Goal: Task Accomplishment & Management: Manage account settings

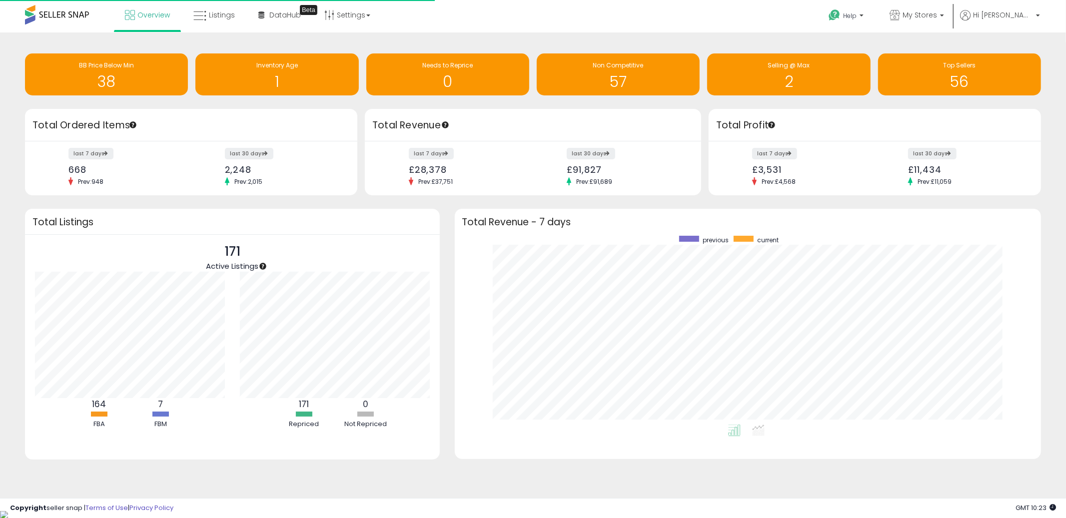
scroll to position [188, 567]
click at [198, 17] on icon at bounding box center [199, 15] width 13 height 13
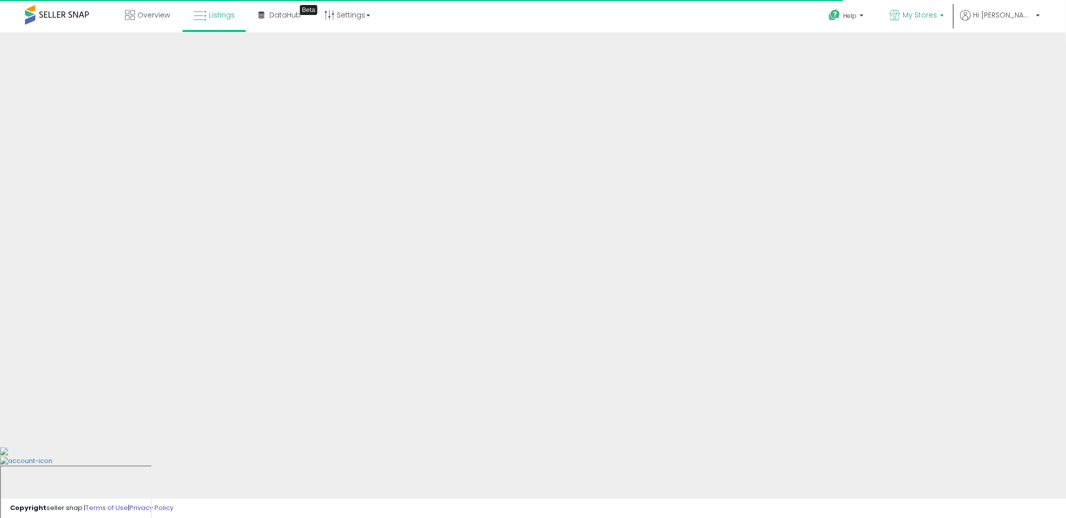
click at [937, 14] on span "My Stores" at bounding box center [920, 15] width 34 height 10
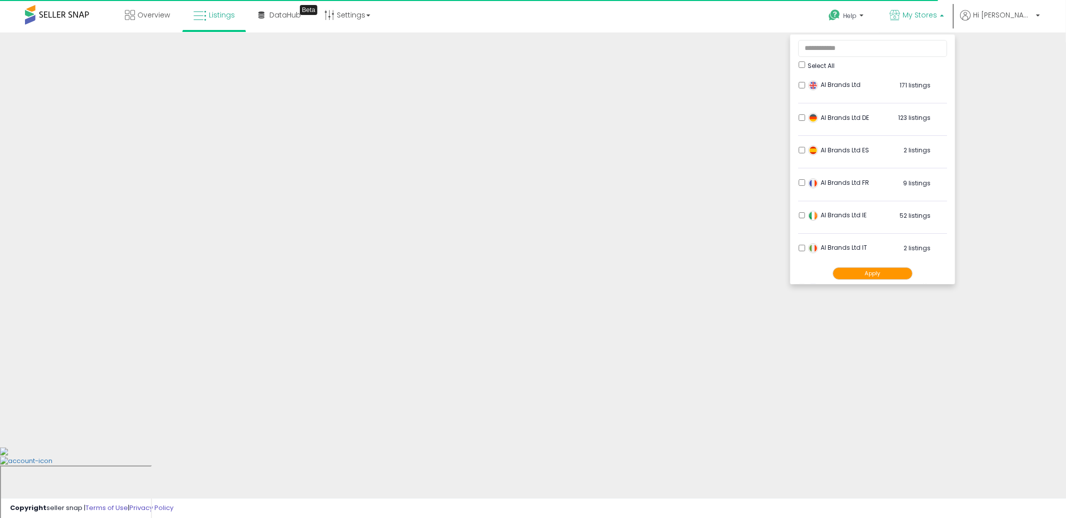
click at [717, 16] on div "Help Contact Support Search Knowledge Hub Request a Feature Account" at bounding box center [874, 21] width 353 height 42
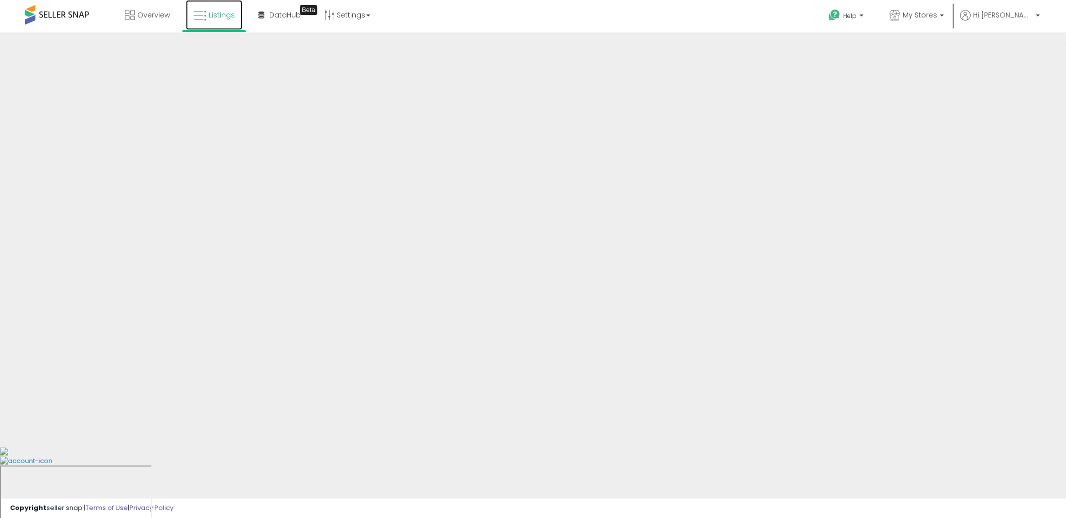
click at [227, 22] on link "Listings" at bounding box center [214, 15] width 56 height 30
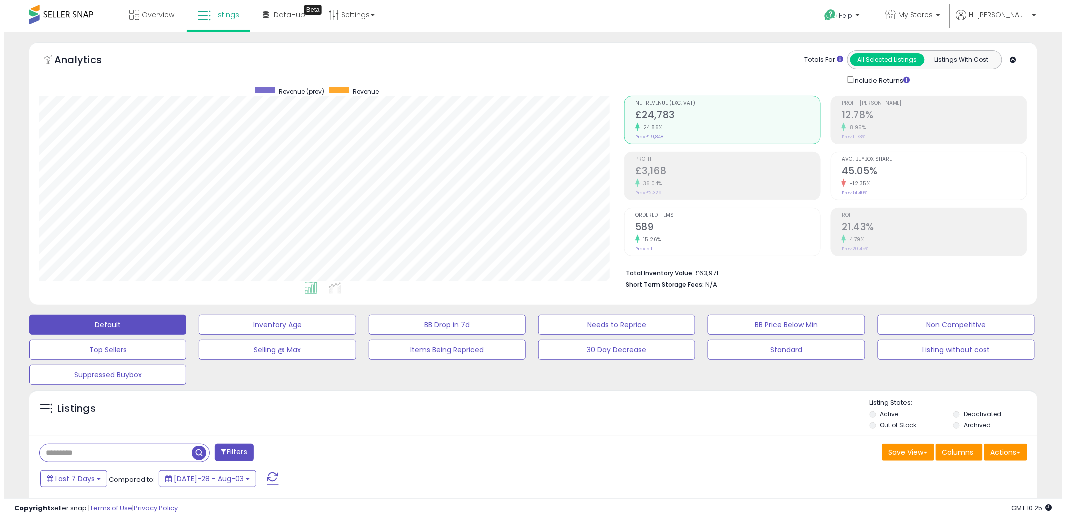
scroll to position [205, 585]
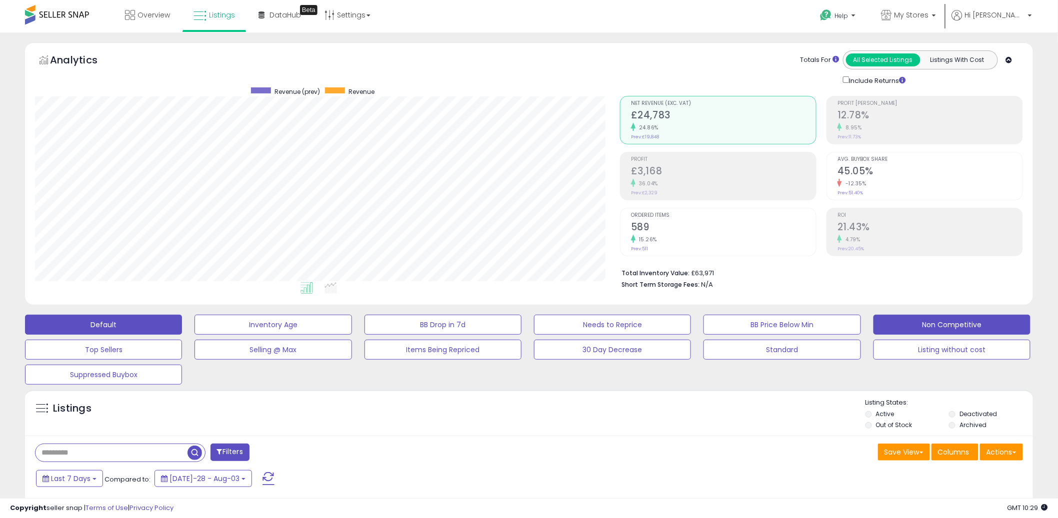
click at [351, 333] on button "Non Competitive" at bounding box center [272, 325] width 157 height 20
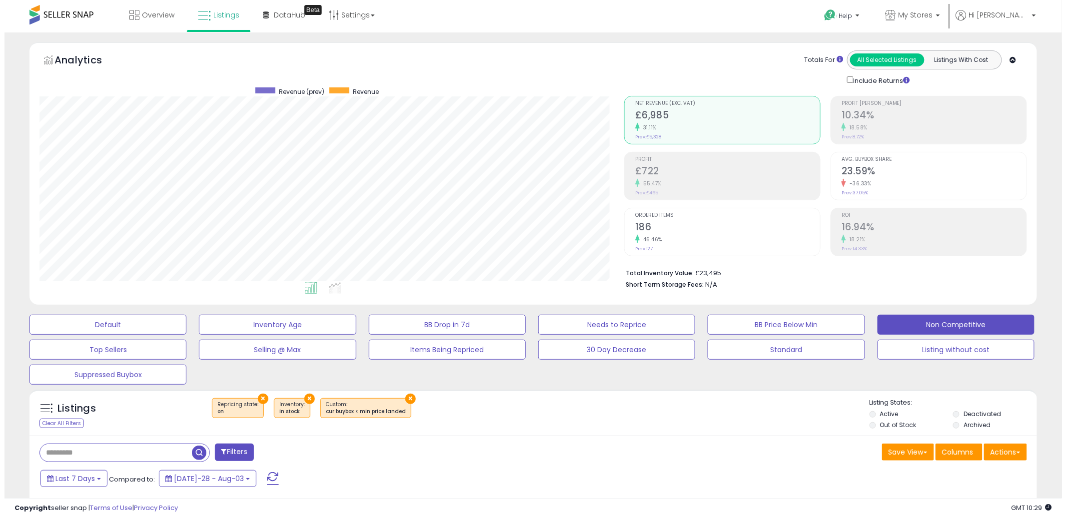
scroll to position [420, 0]
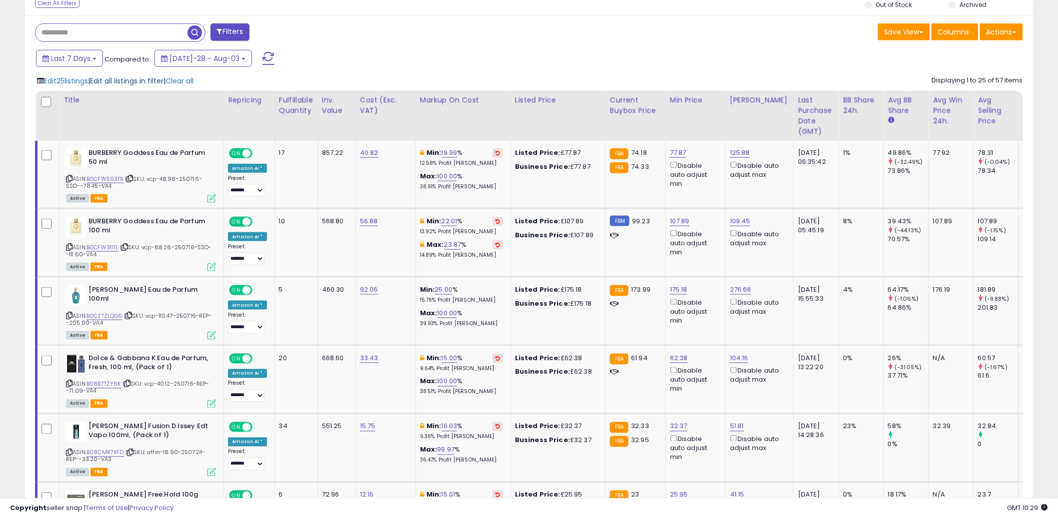
click at [148, 78] on span "Edit all listings in filter" at bounding box center [126, 81] width 73 height 10
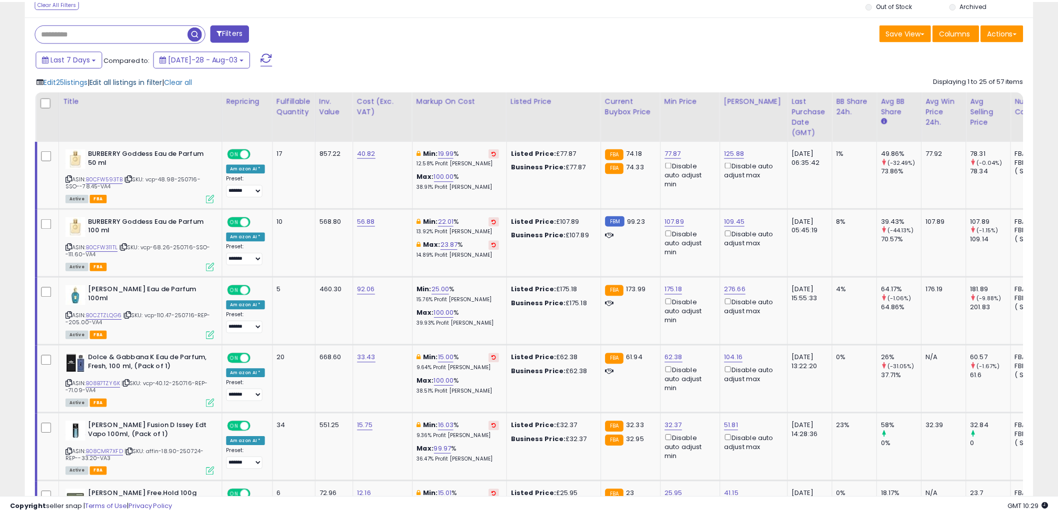
scroll to position [205, 590]
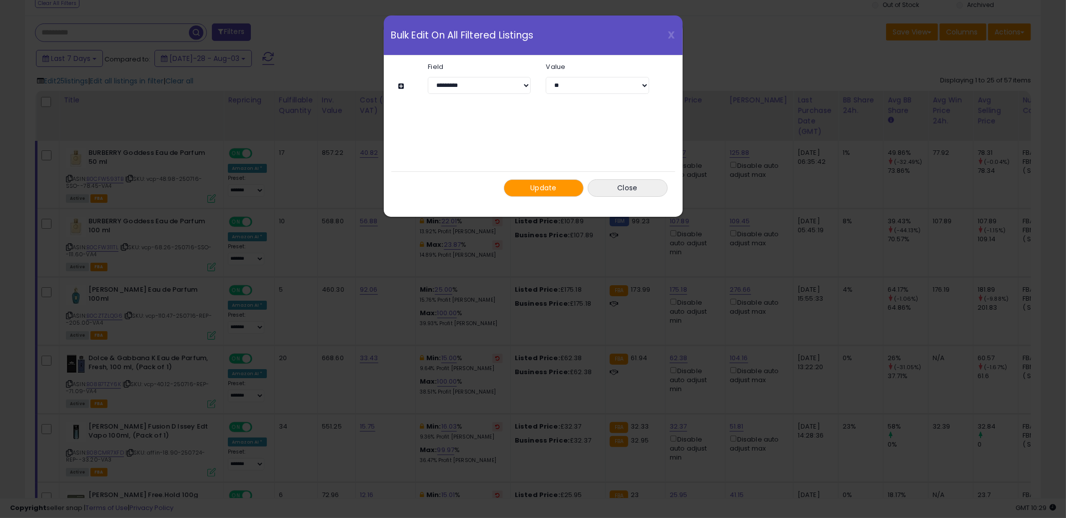
click at [401, 85] on button at bounding box center [403, 85] width 8 height 7
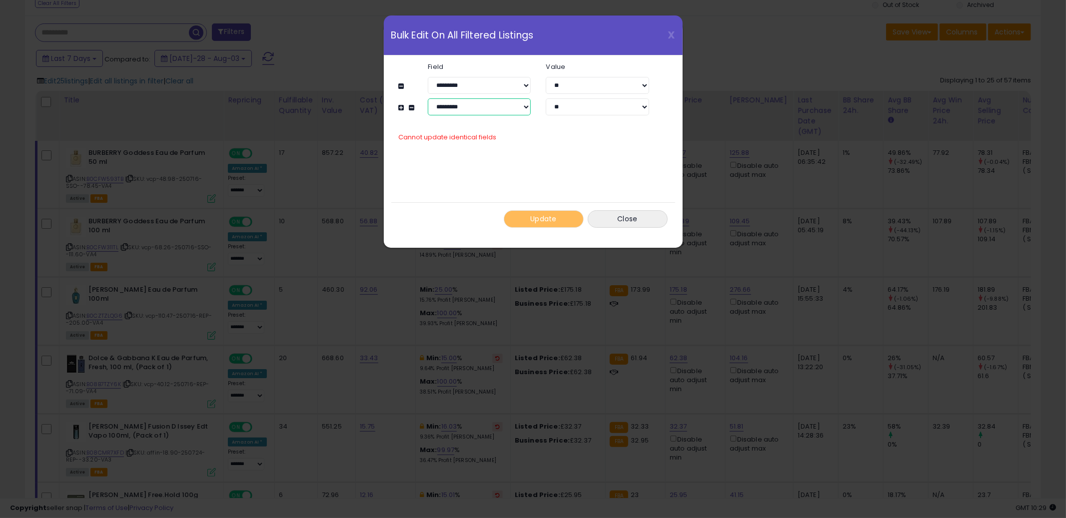
click at [461, 104] on select "**********" at bounding box center [479, 106] width 103 height 17
select select "**********"
click at [428, 98] on select "**********" at bounding box center [479, 106] width 103 height 17
click at [565, 108] on input "number" at bounding box center [597, 106] width 103 height 17
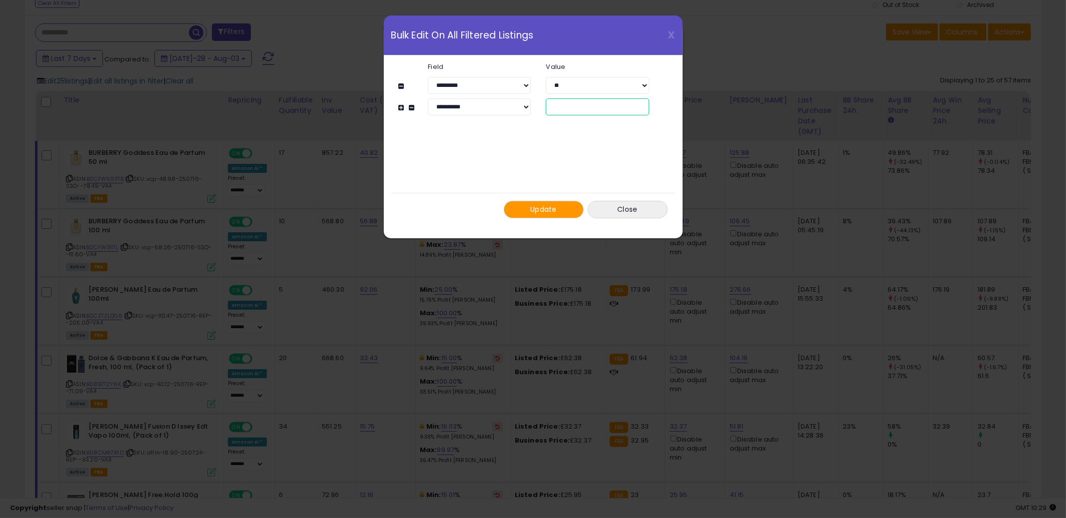
type input "**"
click at [540, 196] on div "Update Close" at bounding box center [533, 209] width 284 height 33
click at [533, 208] on span "Update" at bounding box center [543, 209] width 26 height 10
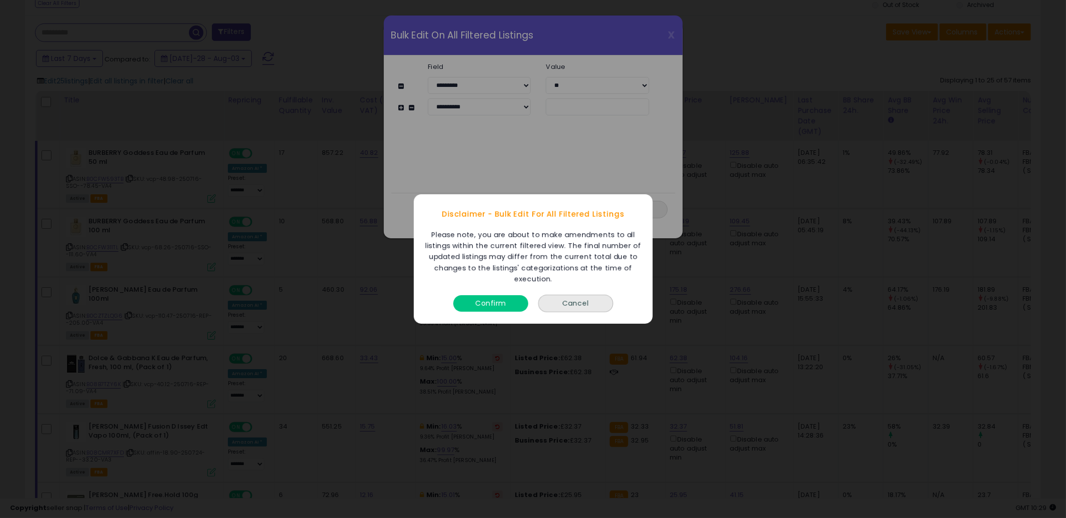
click at [497, 302] on button "Confirm" at bounding box center [490, 303] width 75 height 16
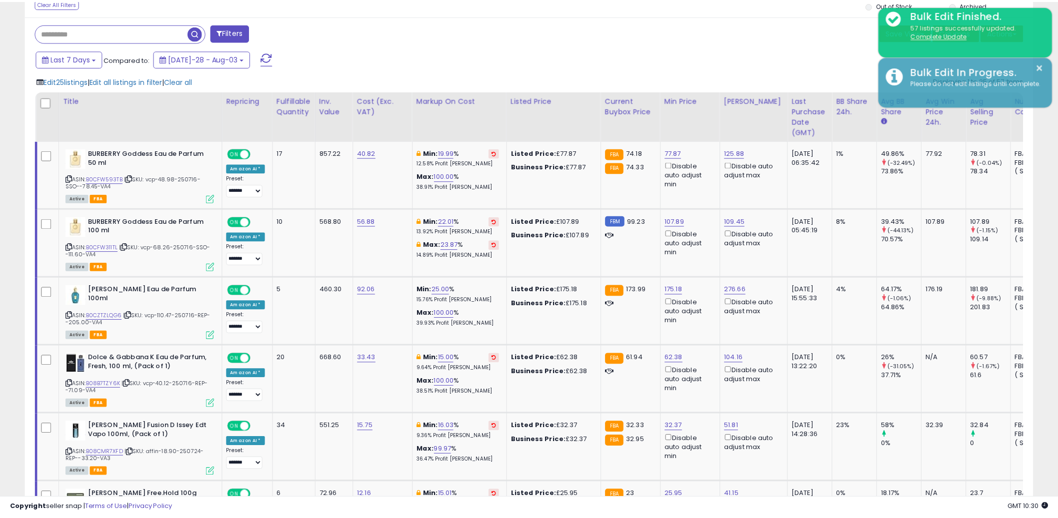
scroll to position [499598, 499217]
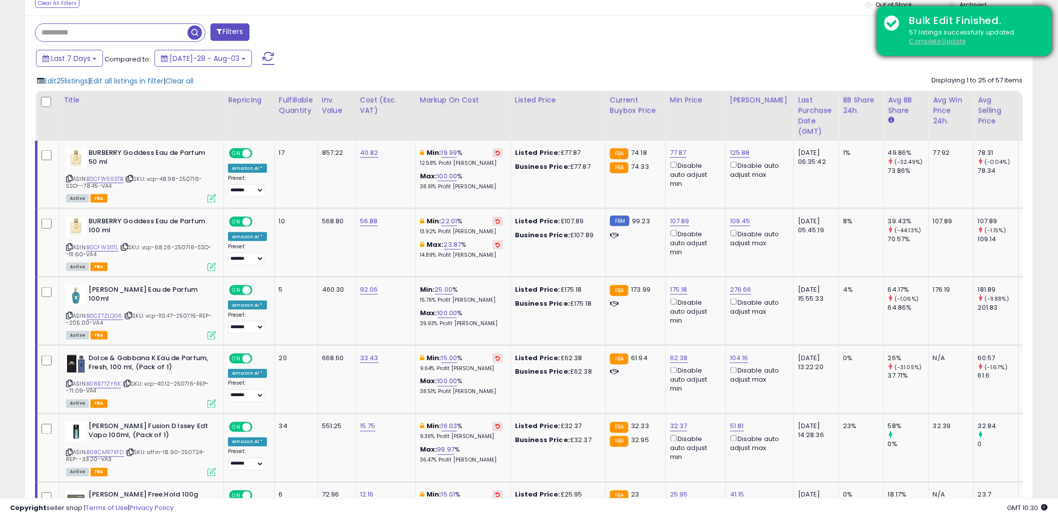
click at [930, 39] on u "Complete Update" at bounding box center [937, 41] width 56 height 8
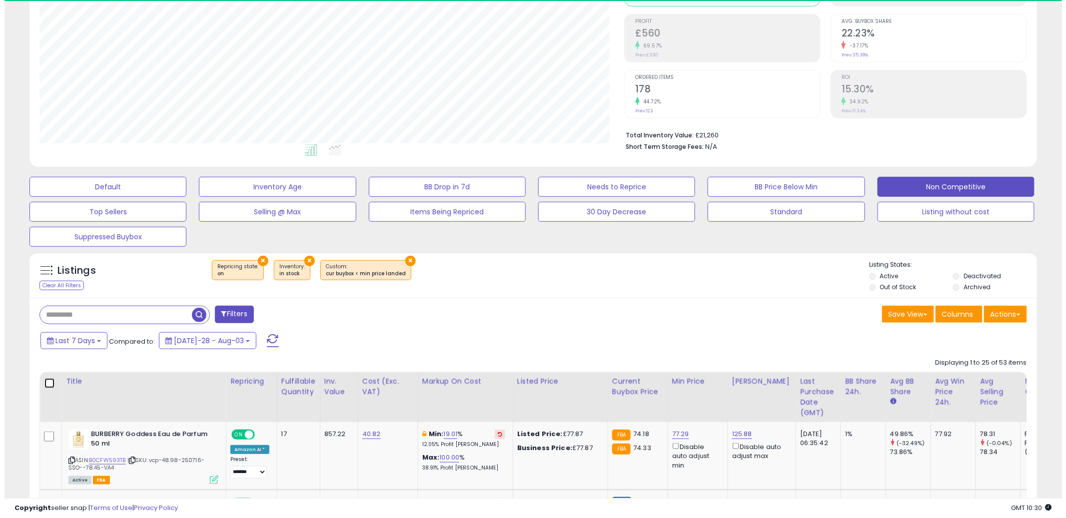
scroll to position [205, 585]
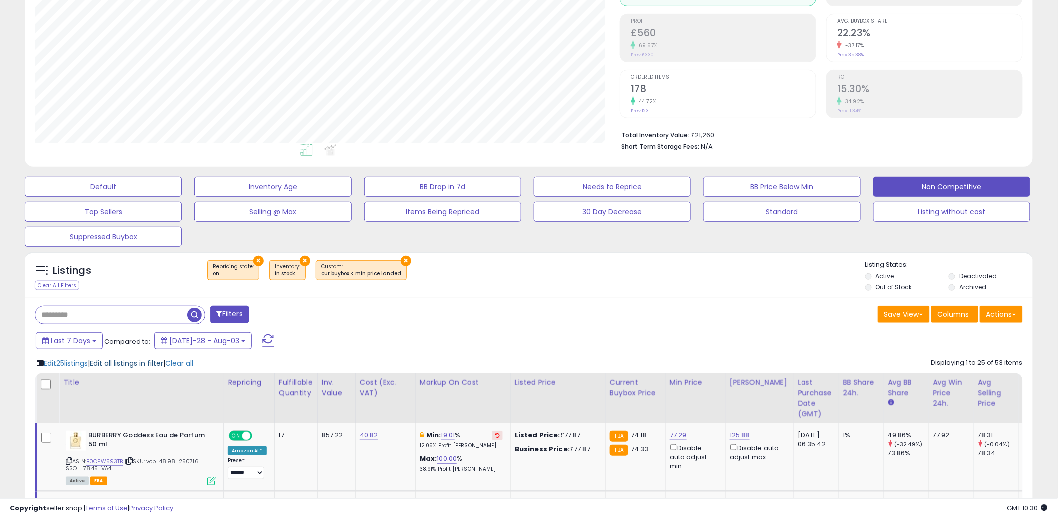
click at [120, 367] on span "Edit all listings in filter" at bounding box center [126, 363] width 73 height 10
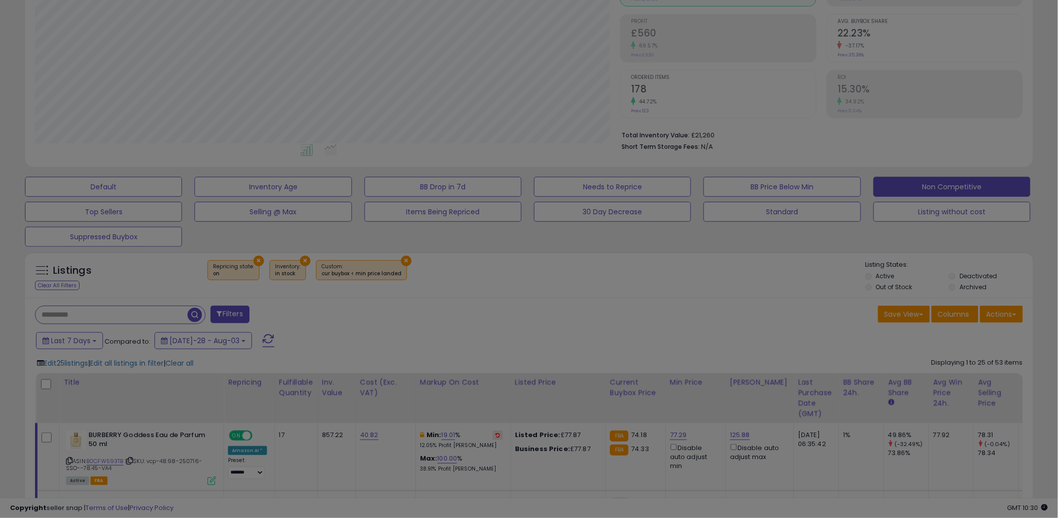
scroll to position [205, 590]
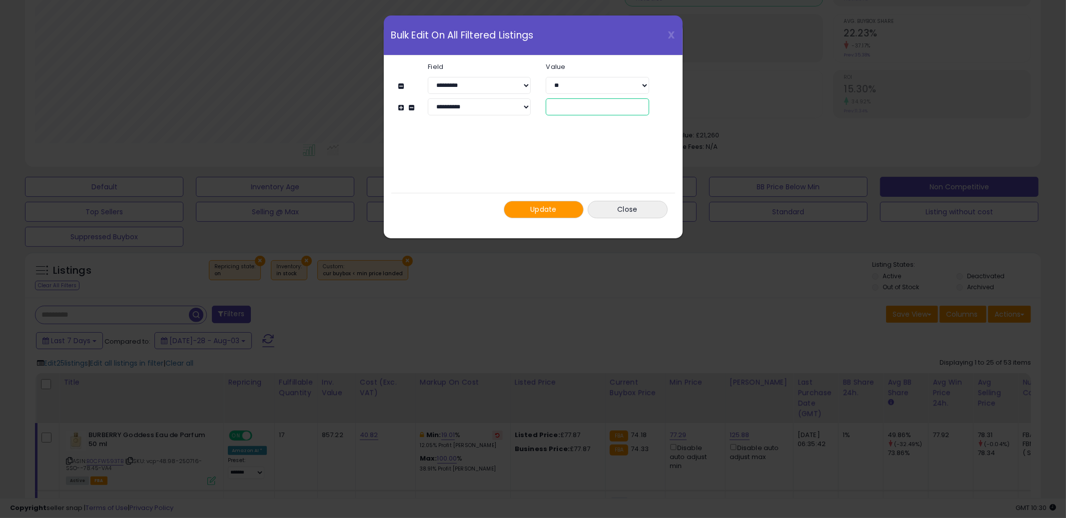
click at [542, 107] on div "**" at bounding box center [597, 106] width 118 height 17
type input "**"
click at [535, 207] on span "Update" at bounding box center [543, 209] width 26 height 10
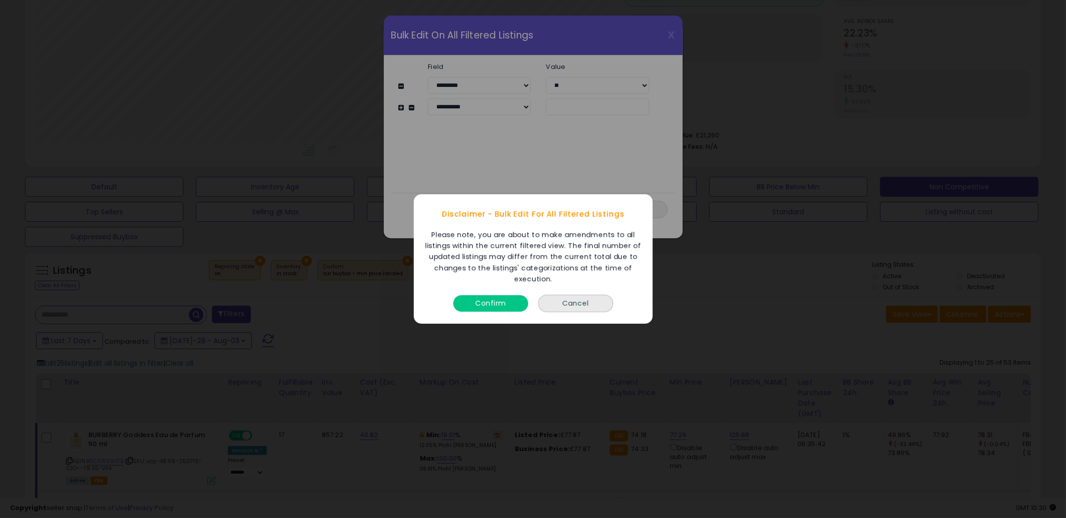
click at [490, 295] on button "Confirm" at bounding box center [490, 303] width 75 height 16
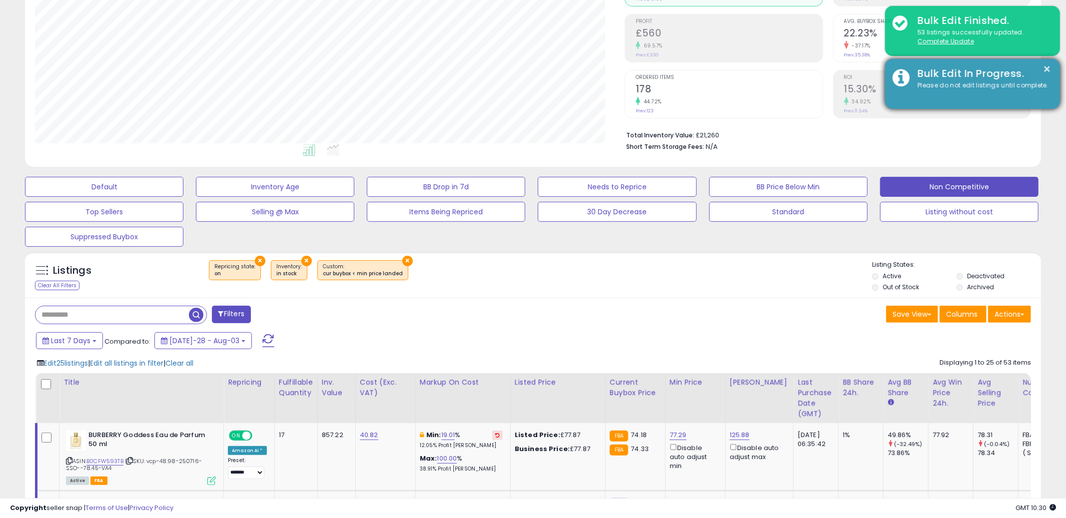
scroll to position [499598, 499217]
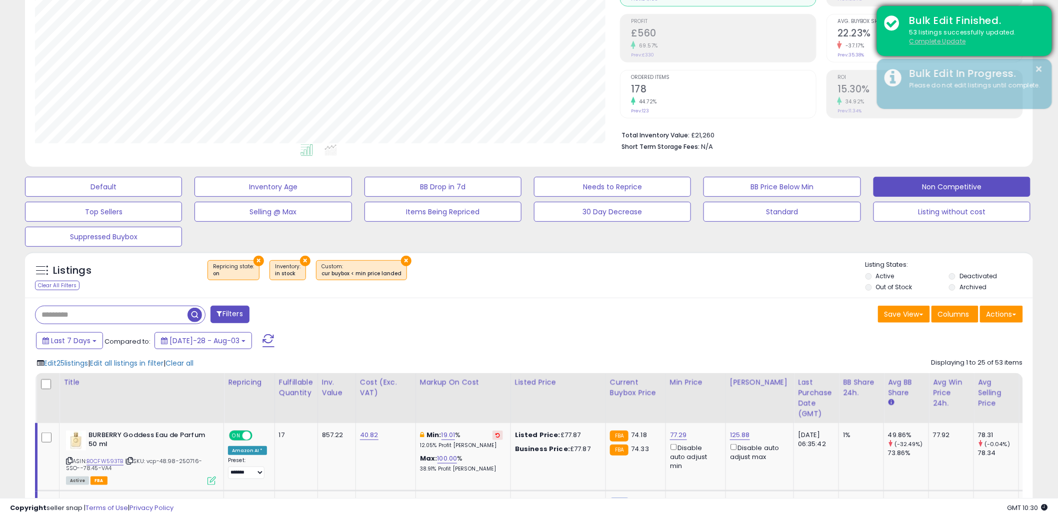
click at [941, 43] on u "Complete Update" at bounding box center [937, 41] width 56 height 8
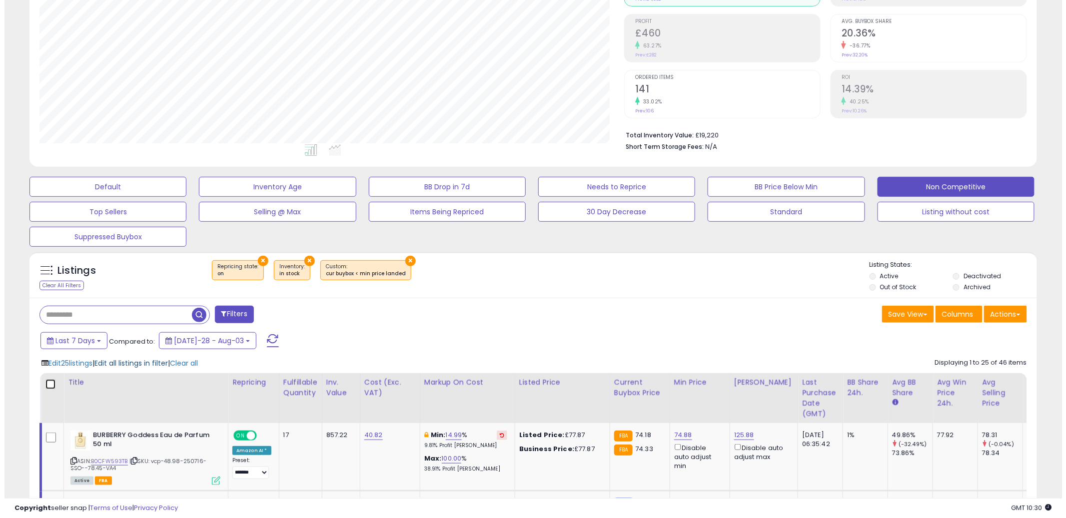
scroll to position [205, 585]
click at [119, 359] on span "Edit all listings in filter" at bounding box center [126, 363] width 73 height 10
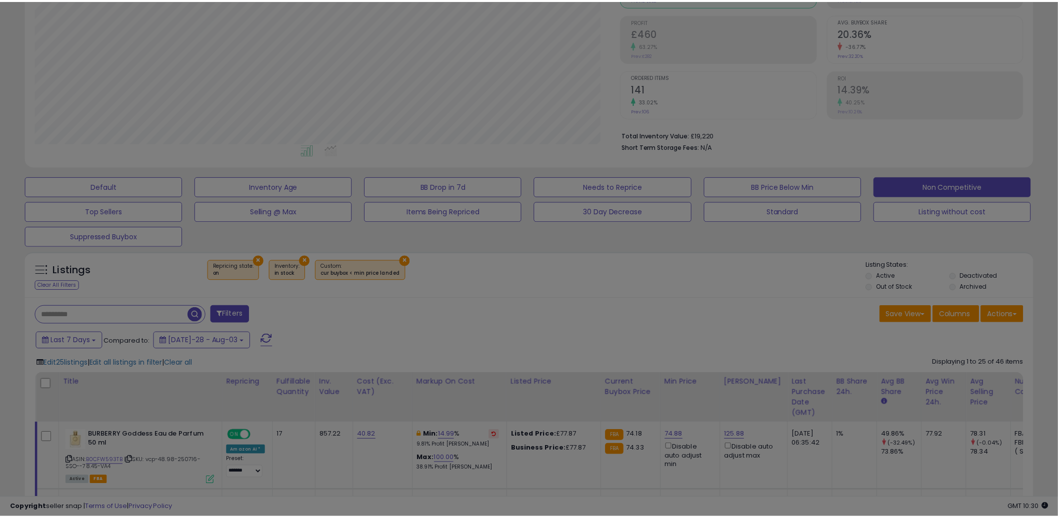
scroll to position [205, 590]
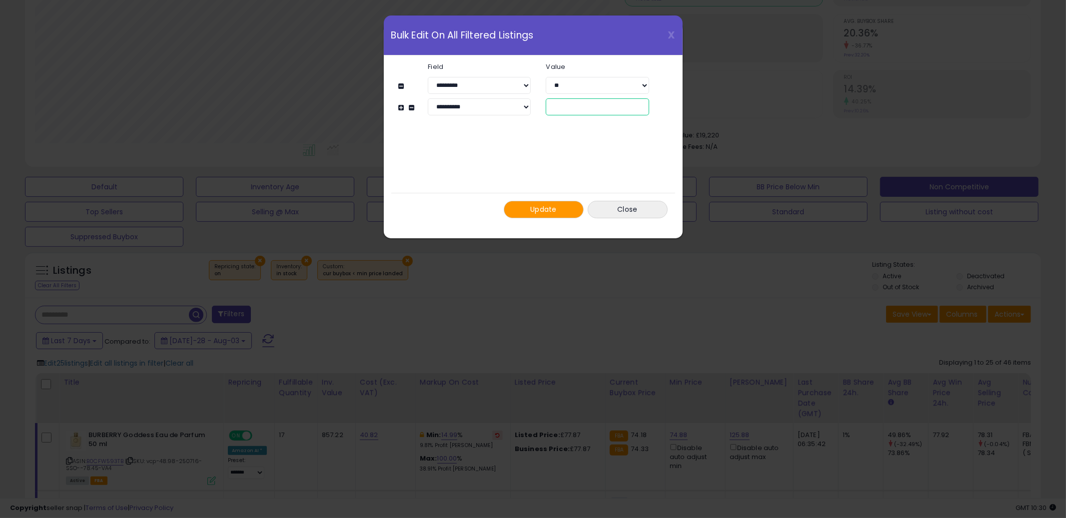
drag, startPoint x: 546, startPoint y: 102, endPoint x: 531, endPoint y: 101, distance: 15.1
click at [532, 100] on div "**********" at bounding box center [538, 106] width 251 height 17
type input "*"
type input "**"
click at [534, 220] on div "Update Close" at bounding box center [533, 209] width 284 height 33
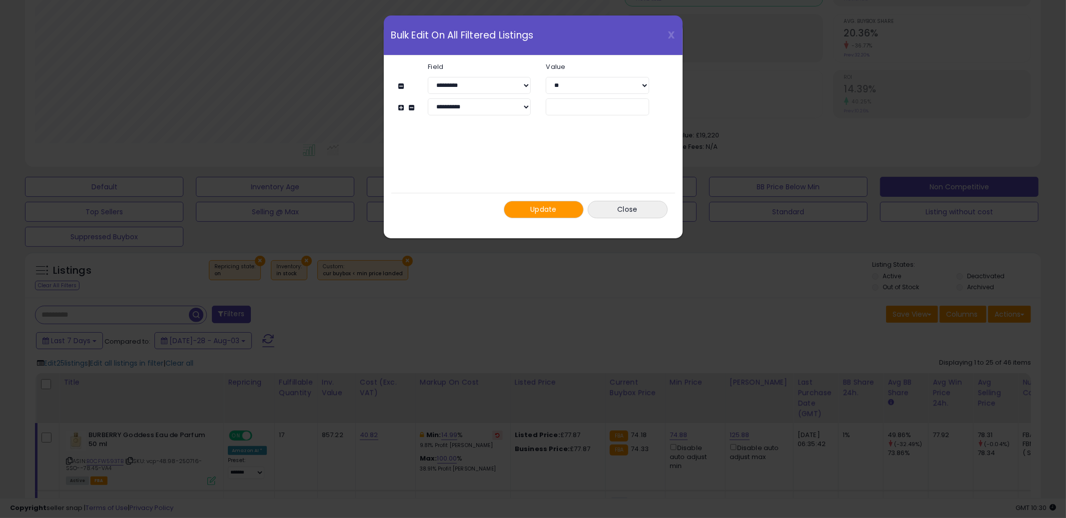
click at [534, 214] on span "Update" at bounding box center [543, 209] width 26 height 10
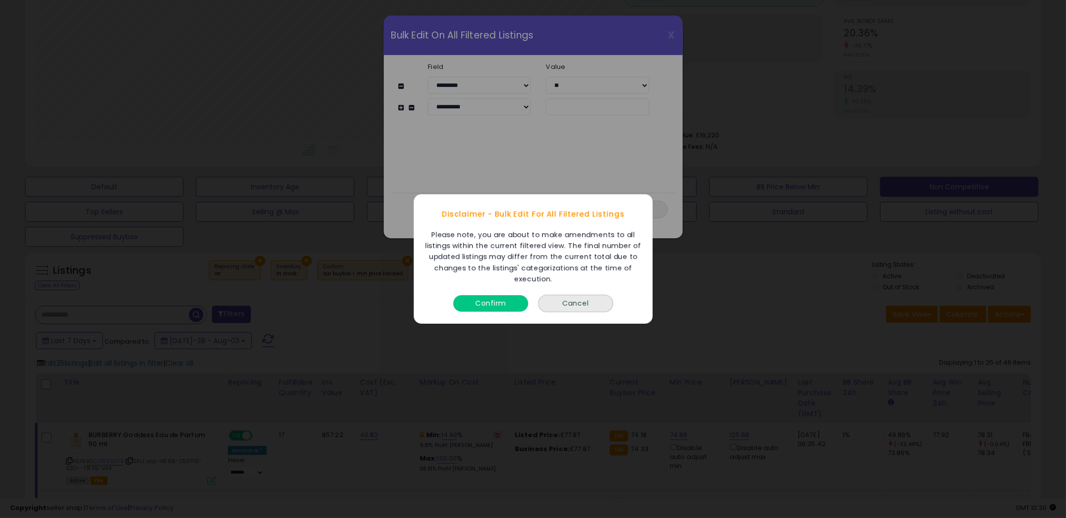
click at [495, 305] on button "Confirm" at bounding box center [490, 303] width 75 height 16
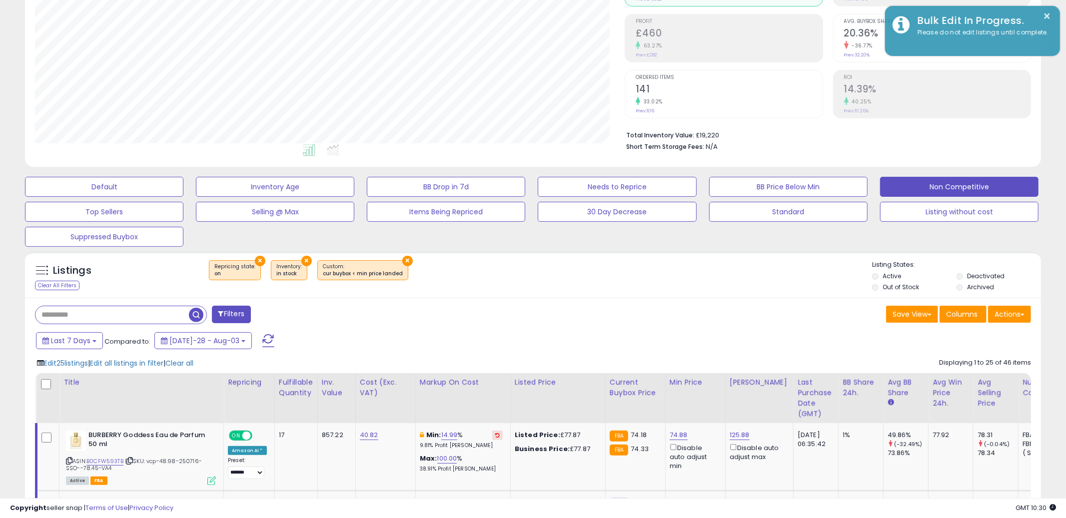
scroll to position [499598, 499217]
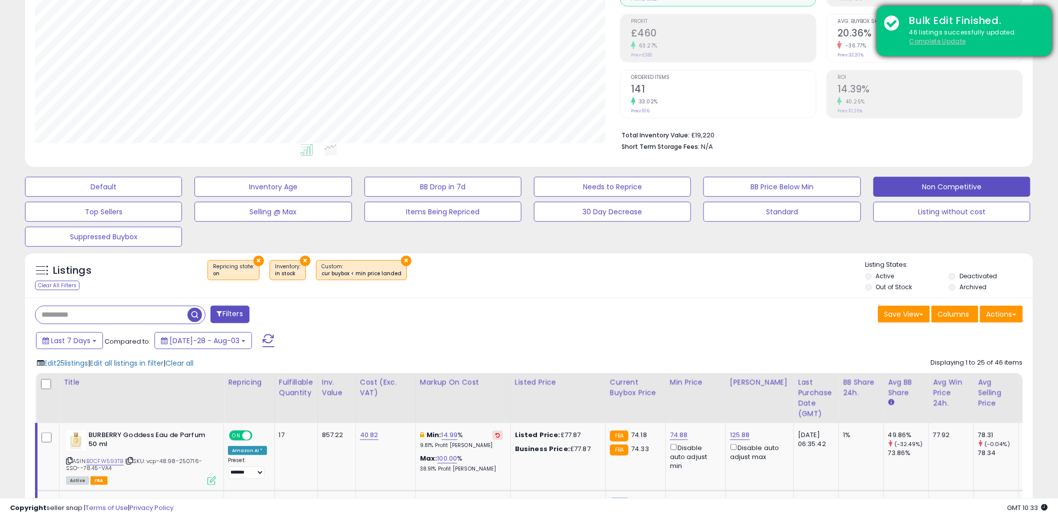
click at [937, 40] on u "Complete Update" at bounding box center [937, 41] width 56 height 8
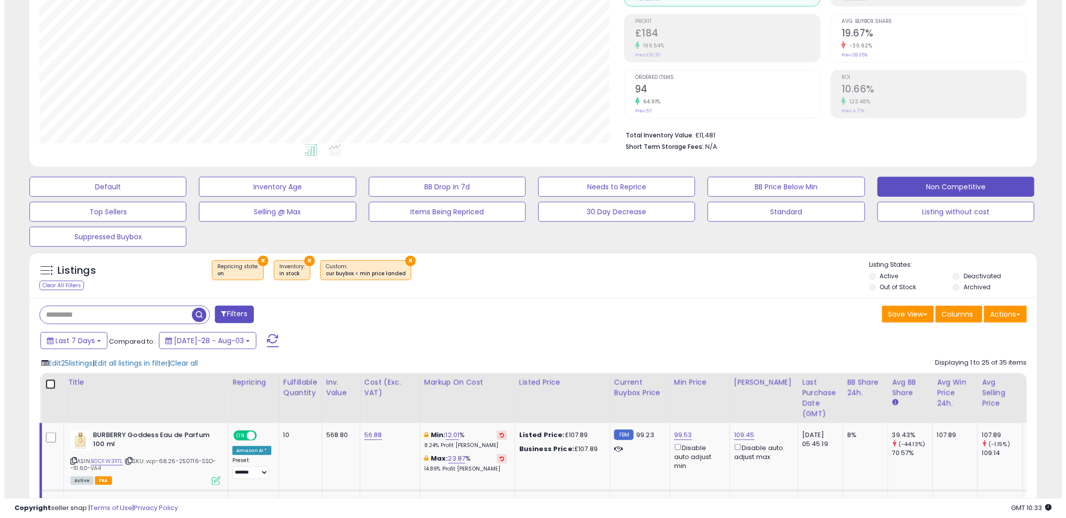
scroll to position [205, 585]
click at [124, 360] on span "Edit all listings in filter" at bounding box center [126, 363] width 73 height 10
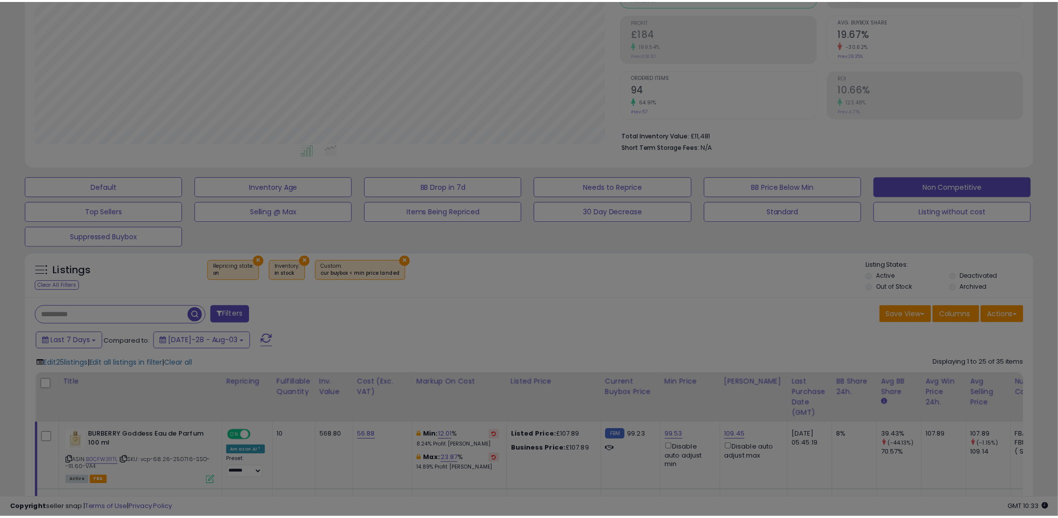
scroll to position [205, 590]
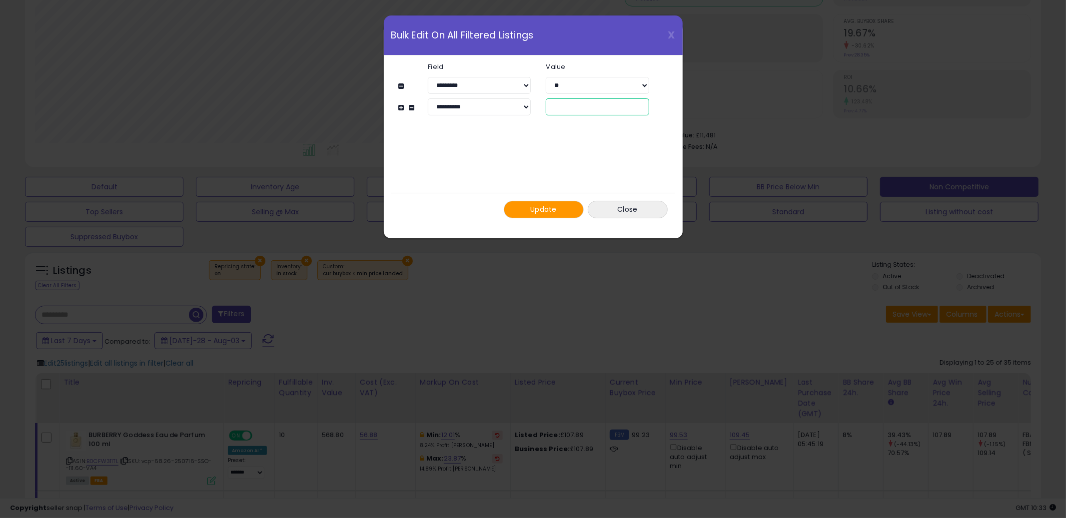
drag, startPoint x: 566, startPoint y: 107, endPoint x: 544, endPoint y: 105, distance: 22.1
click at [544, 105] on div "**" at bounding box center [597, 106] width 118 height 17
type input "**"
click at [538, 214] on span "Update" at bounding box center [543, 209] width 26 height 10
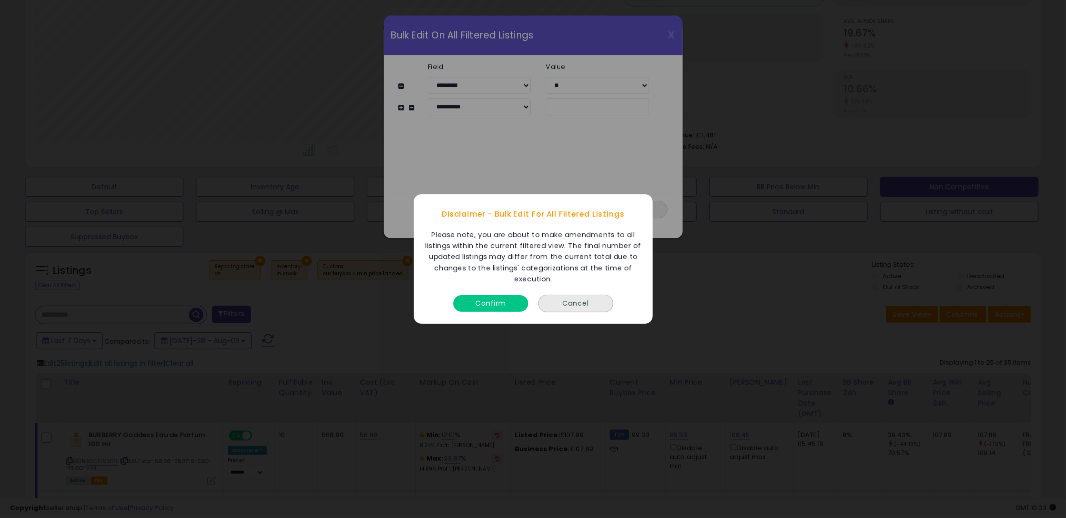
click at [502, 301] on button "Confirm" at bounding box center [490, 303] width 75 height 16
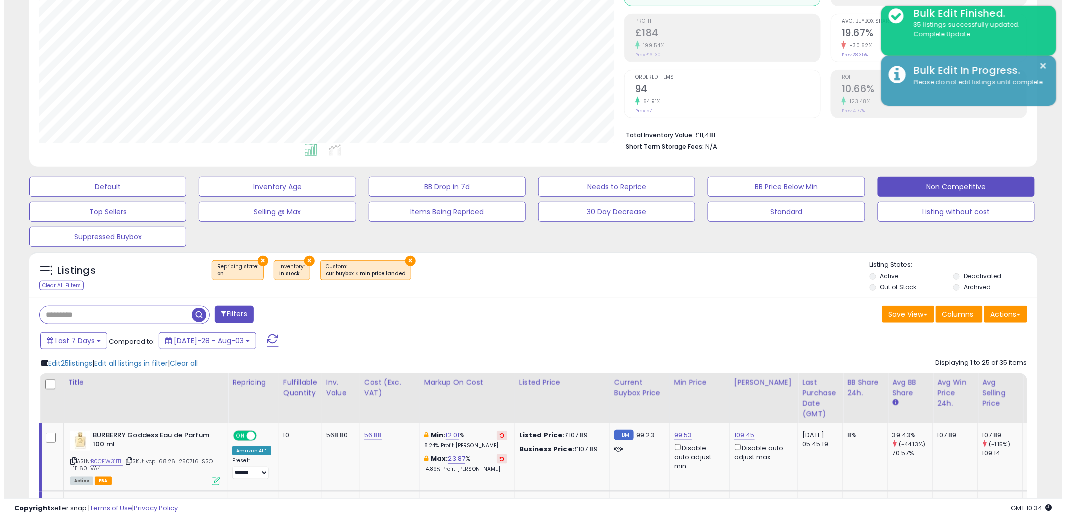
scroll to position [499598, 499217]
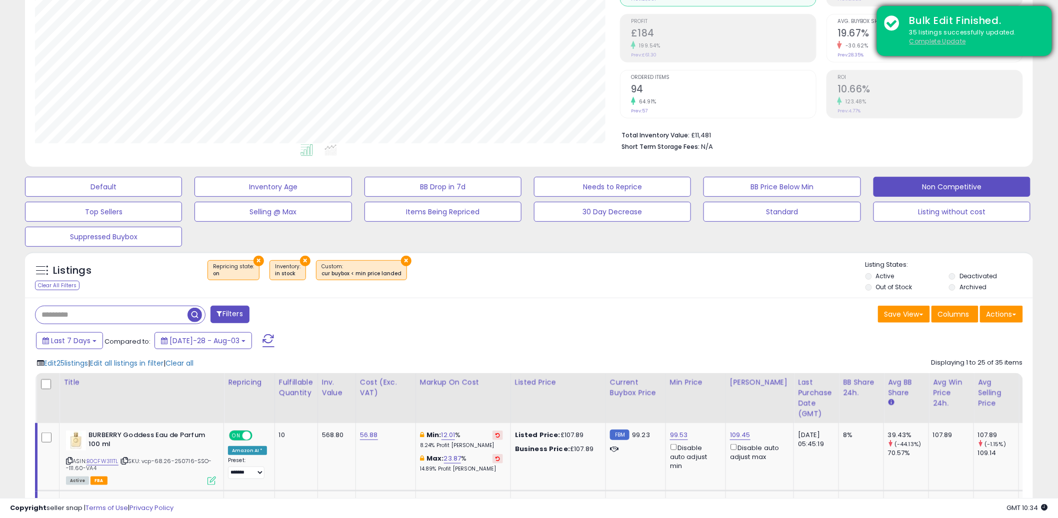
click at [946, 42] on u "Complete Update" at bounding box center [937, 41] width 56 height 8
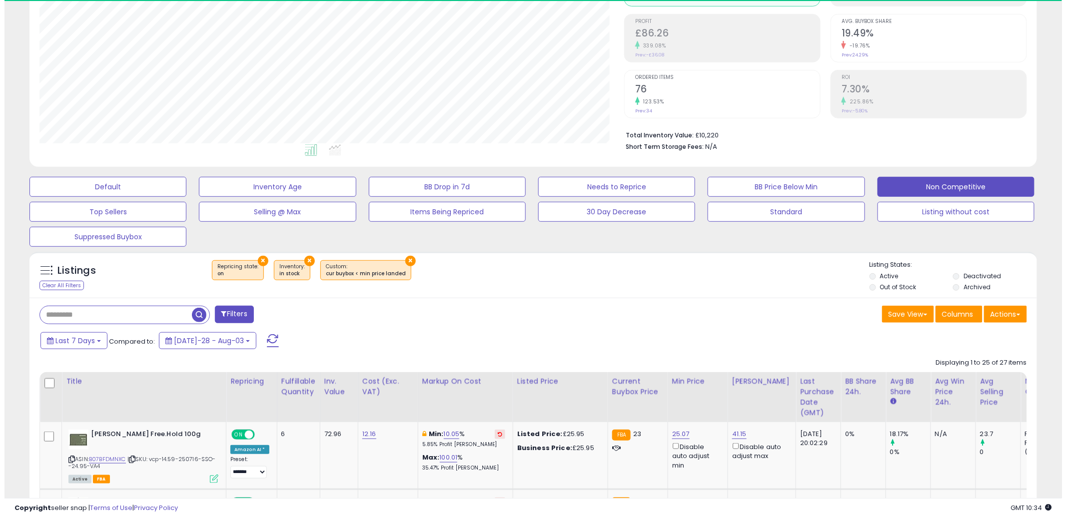
scroll to position [205, 585]
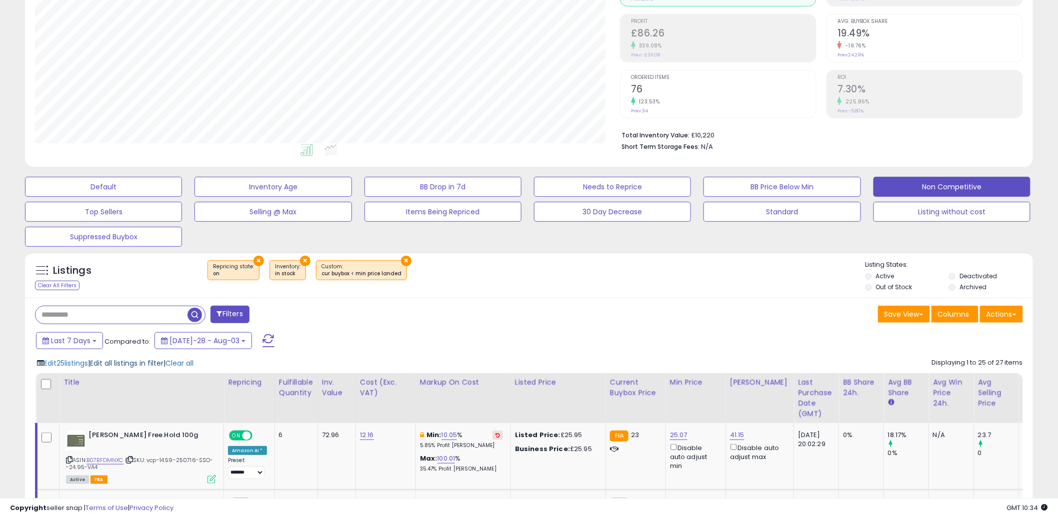
click at [127, 366] on span "Edit all listings in filter" at bounding box center [126, 363] width 73 height 10
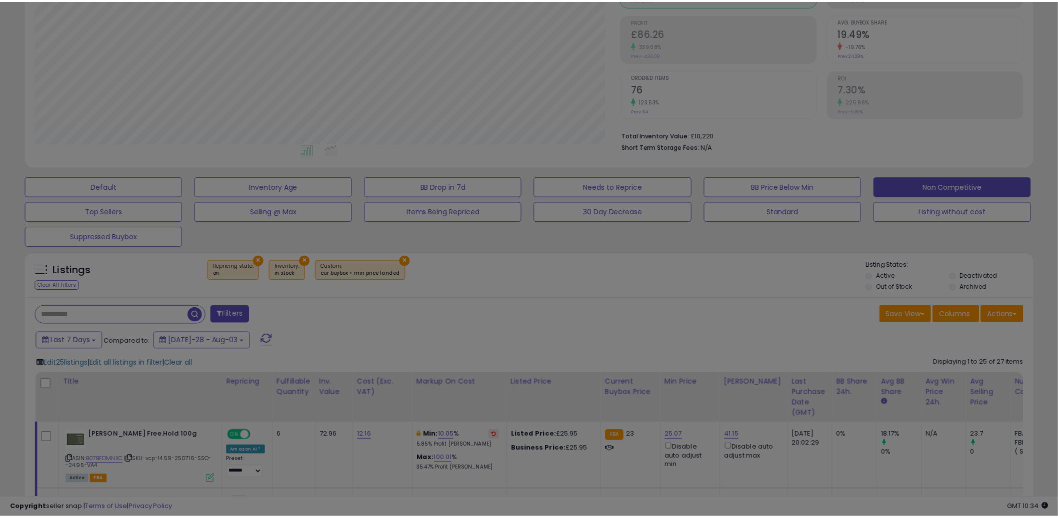
scroll to position [205, 590]
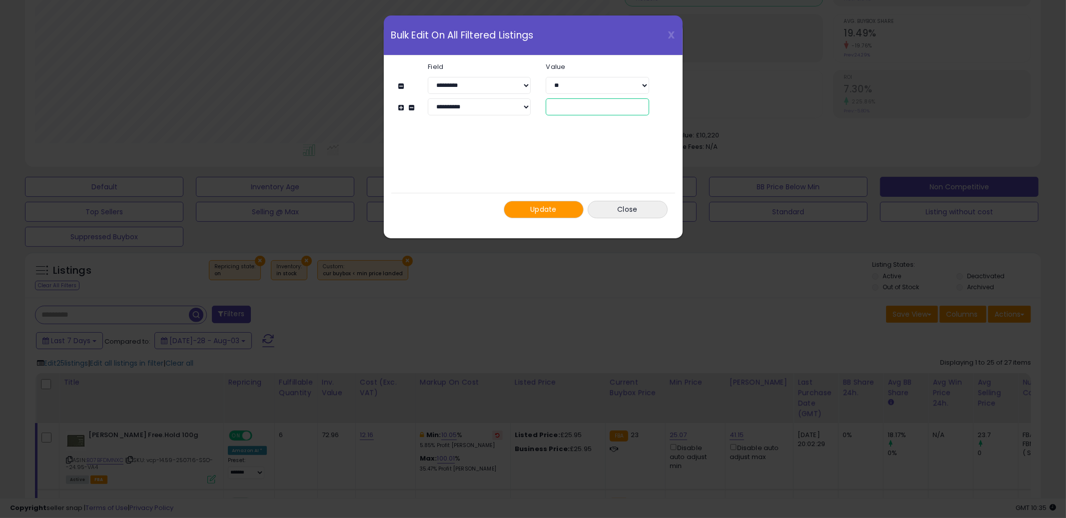
drag, startPoint x: 569, startPoint y: 106, endPoint x: 508, endPoint y: 103, distance: 61.5
click at [508, 102] on div "**********" at bounding box center [538, 106] width 251 height 17
type input "*"
click at [531, 197] on div "Update Close" at bounding box center [533, 209] width 284 height 33
click at [529, 216] on button "Update" at bounding box center [544, 209] width 80 height 17
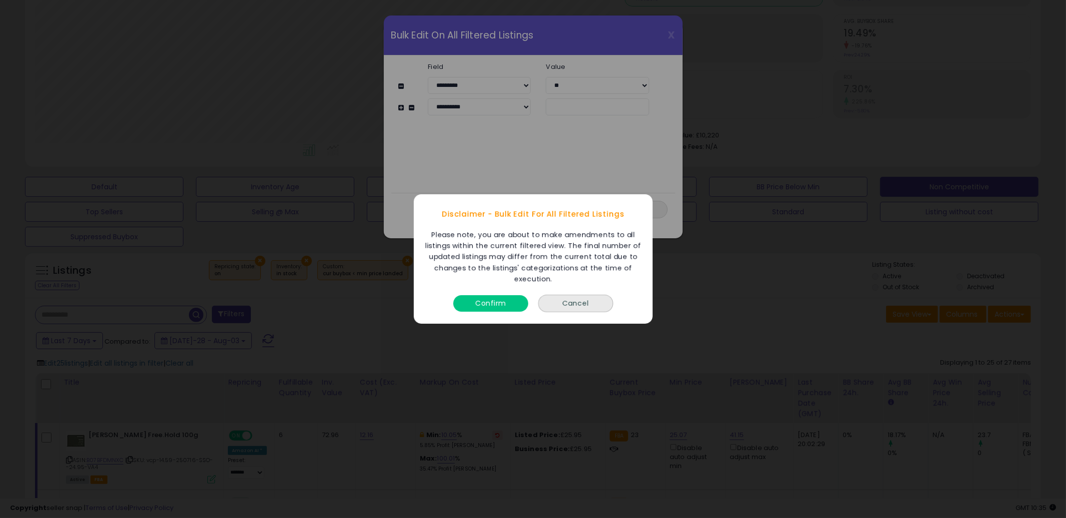
click at [500, 307] on button "Confirm" at bounding box center [490, 303] width 75 height 16
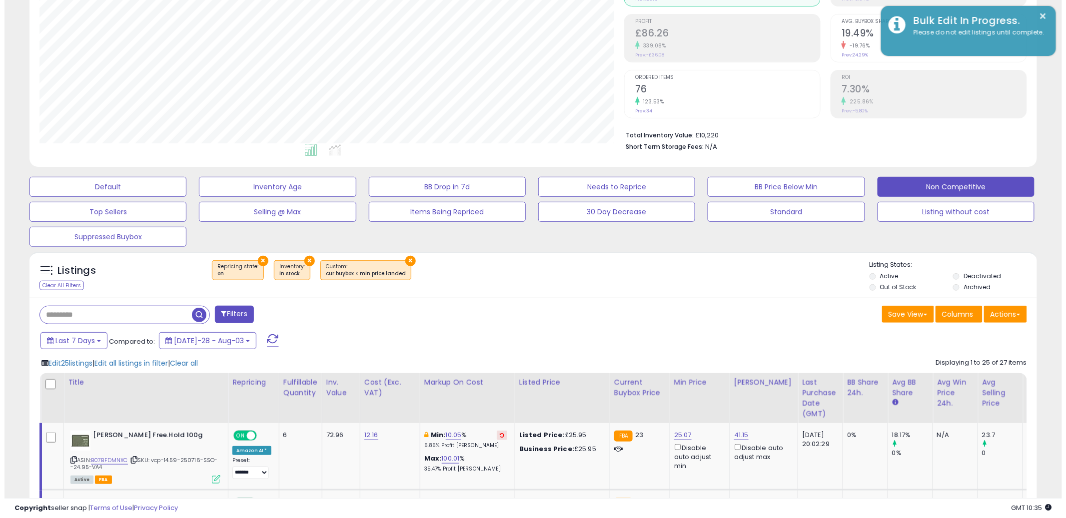
scroll to position [499598, 499217]
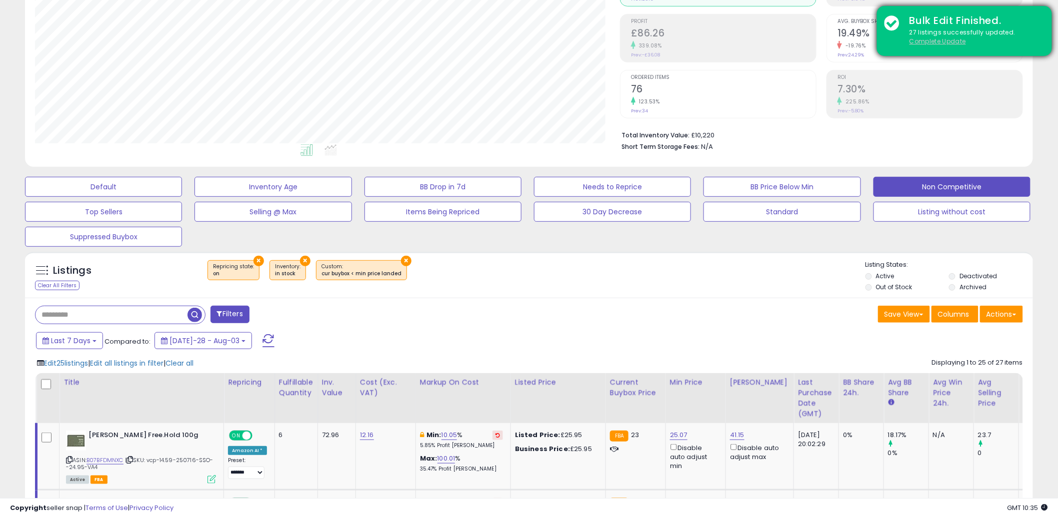
click at [931, 42] on u "Complete Update" at bounding box center [937, 41] width 56 height 8
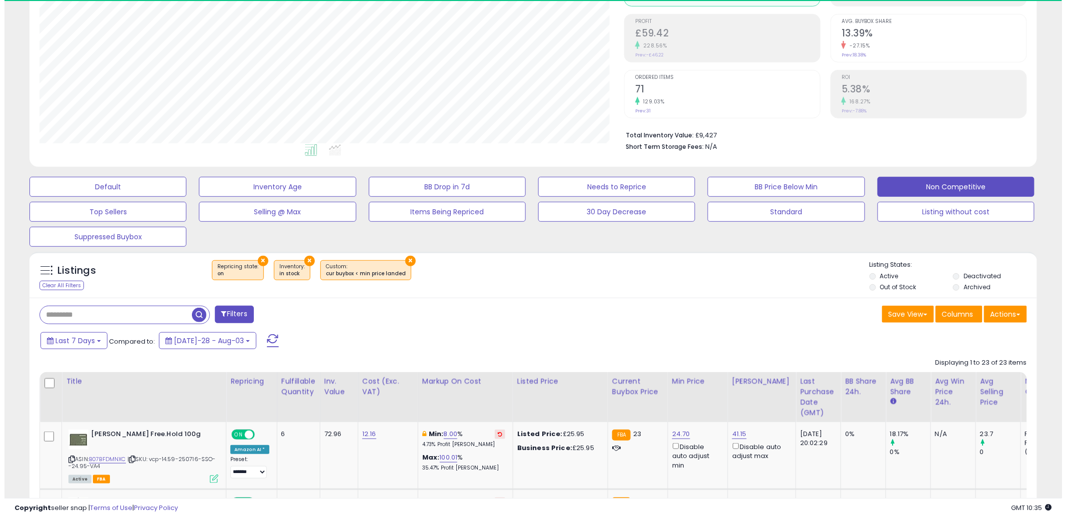
scroll to position [205, 585]
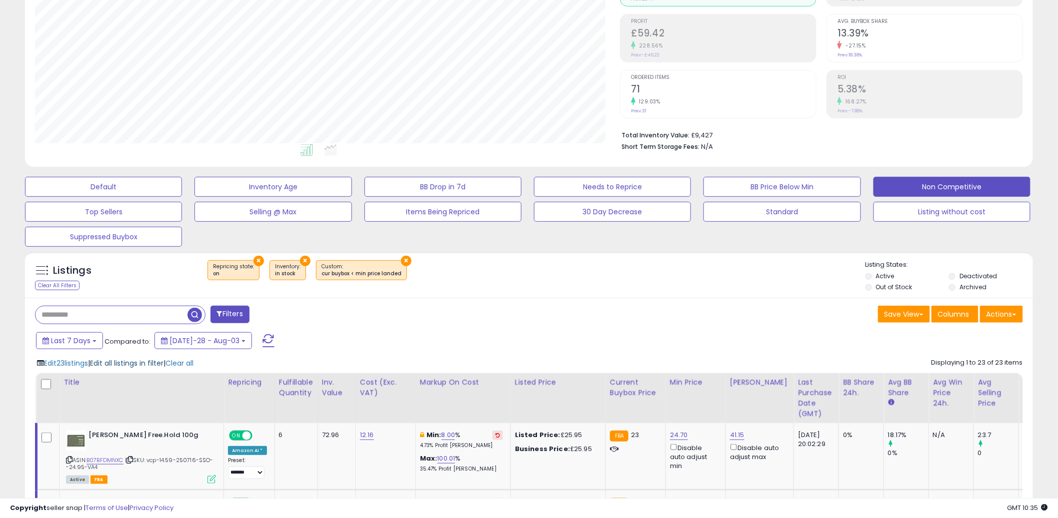
click at [112, 360] on span "Edit all listings in filter" at bounding box center [126, 363] width 73 height 10
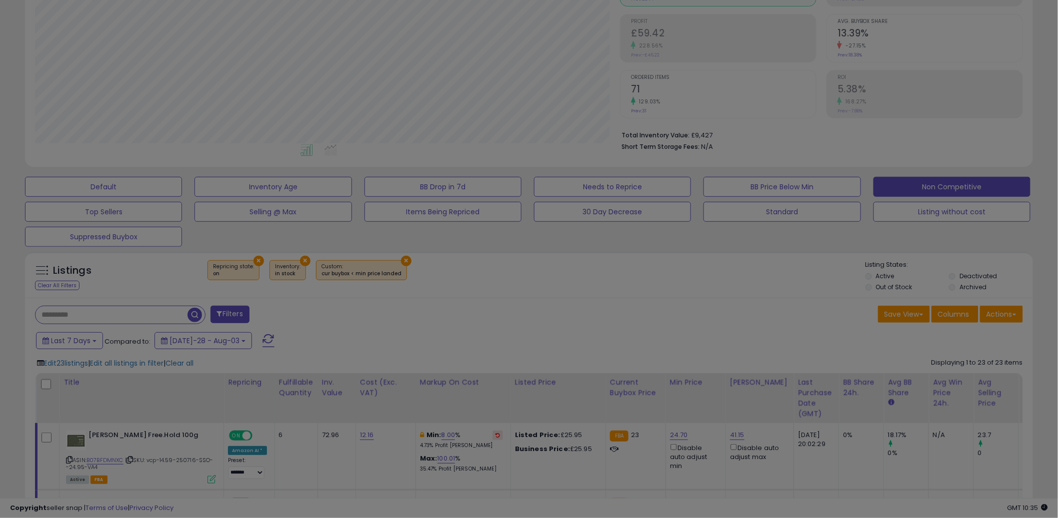
scroll to position [205, 590]
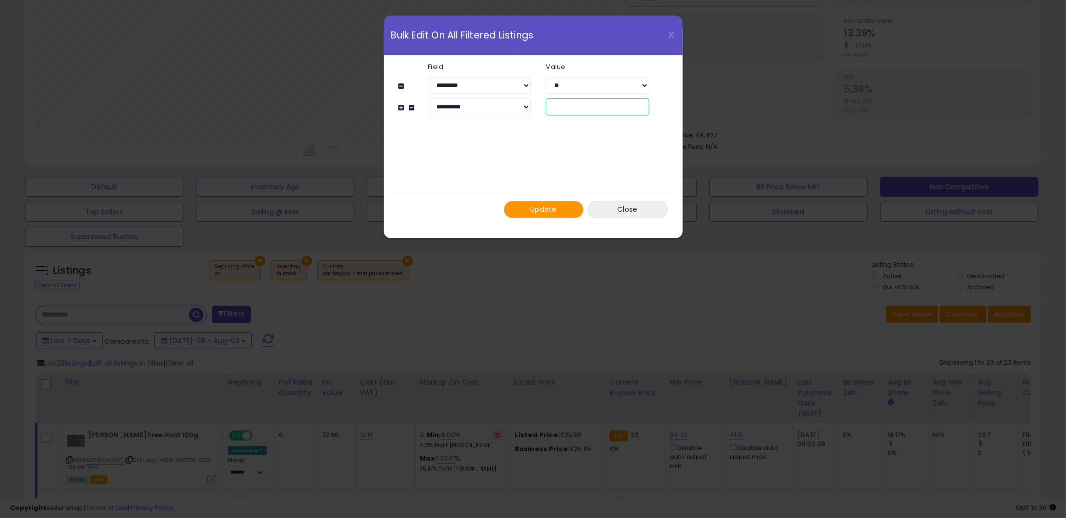
drag, startPoint x: 567, startPoint y: 108, endPoint x: 552, endPoint y: 111, distance: 15.2
click at [552, 111] on input "*" at bounding box center [597, 106] width 103 height 17
type input "*"
click at [539, 207] on span "Update" at bounding box center [543, 209] width 26 height 10
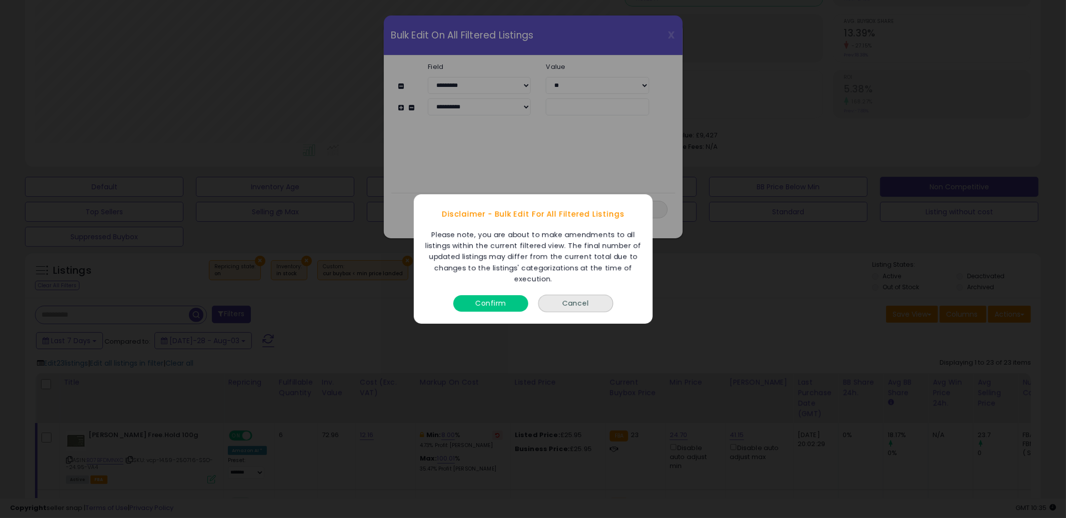
click at [517, 301] on button "Confirm" at bounding box center [490, 303] width 75 height 16
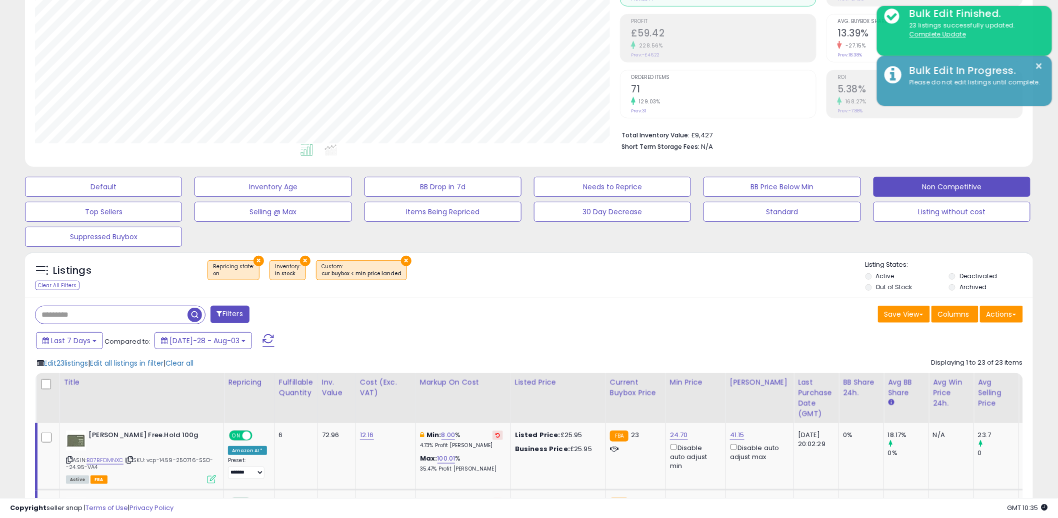
scroll to position [499598, 499217]
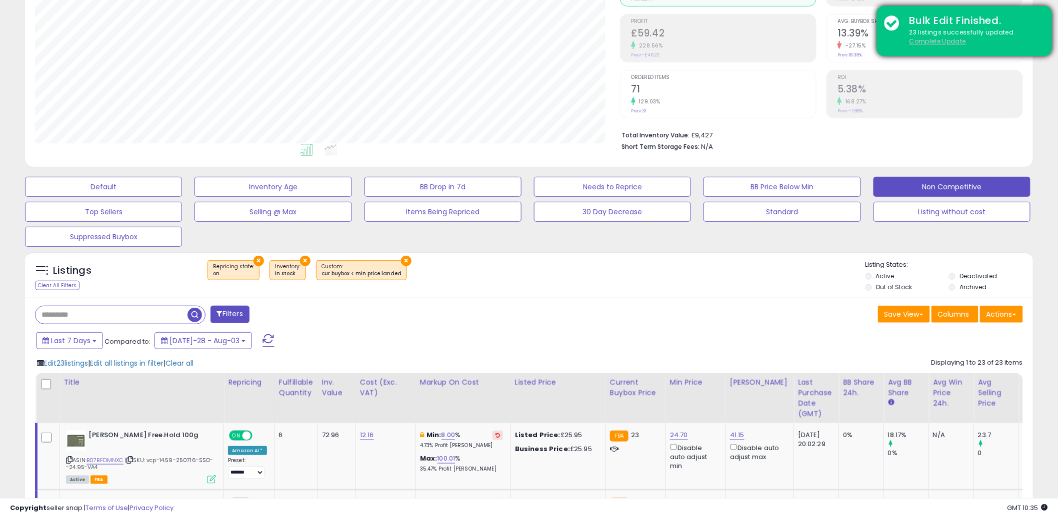
click at [954, 41] on u "Complete Update" at bounding box center [937, 41] width 56 height 8
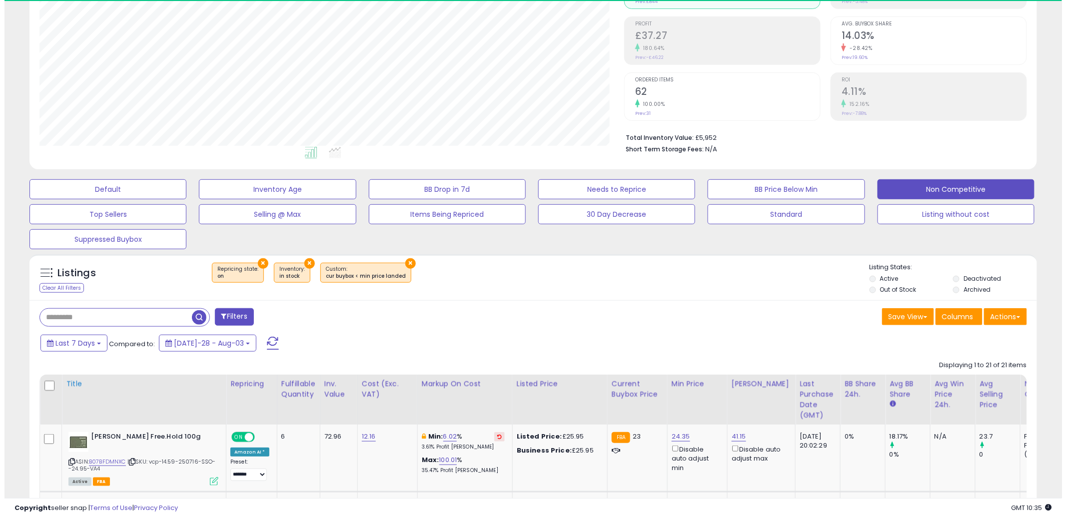
scroll to position [205, 585]
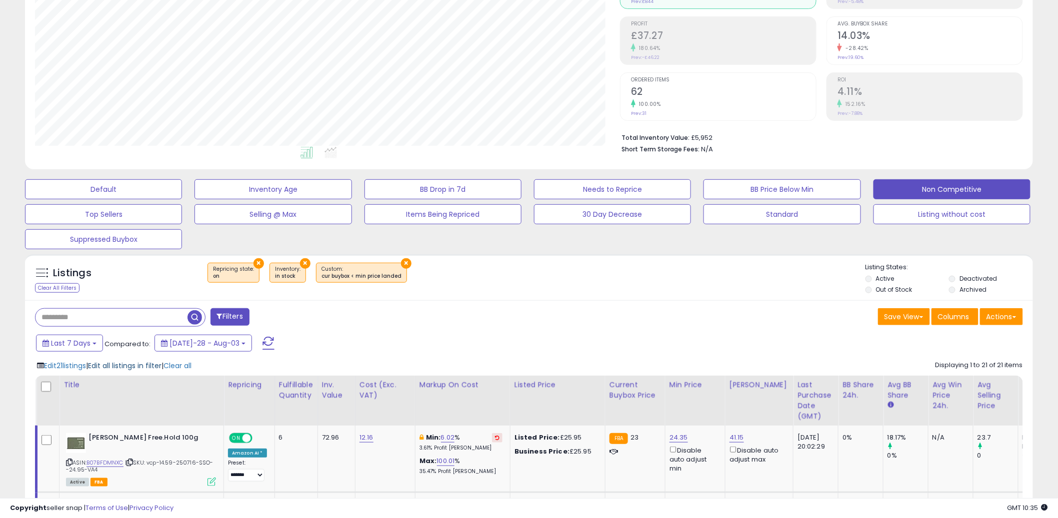
click at [108, 367] on span "Edit all listings in filter" at bounding box center [124, 366] width 73 height 10
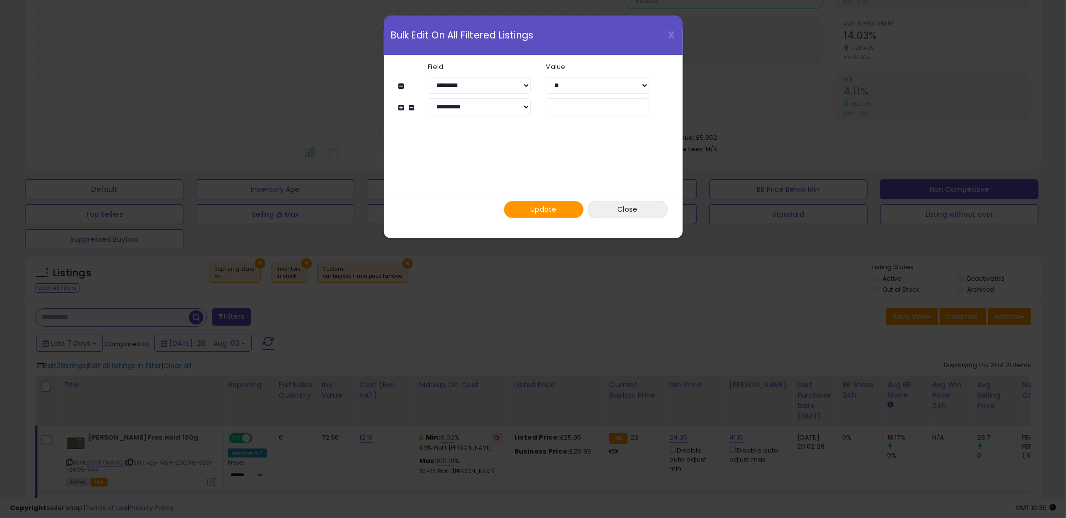
drag, startPoint x: 583, startPoint y: 118, endPoint x: 582, endPoint y: 111, distance: 7.1
click at [582, 111] on div "**********" at bounding box center [533, 93] width 269 height 77
drag, startPoint x: 565, startPoint y: 102, endPoint x: 520, endPoint y: 98, distance: 45.7
click at [520, 98] on div "**********" at bounding box center [538, 106] width 251 height 17
type input "*"
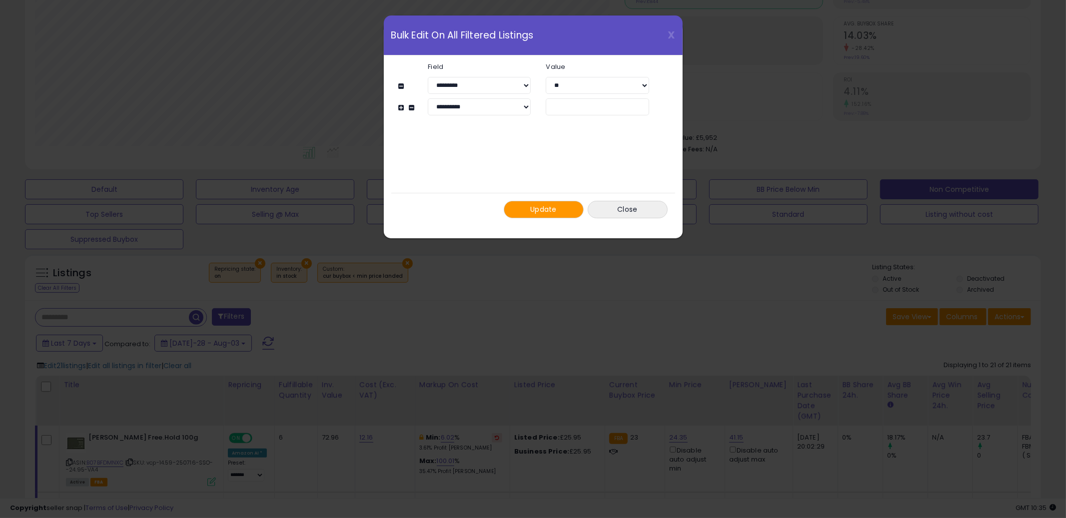
click at [521, 208] on button "Update" at bounding box center [544, 209] width 80 height 17
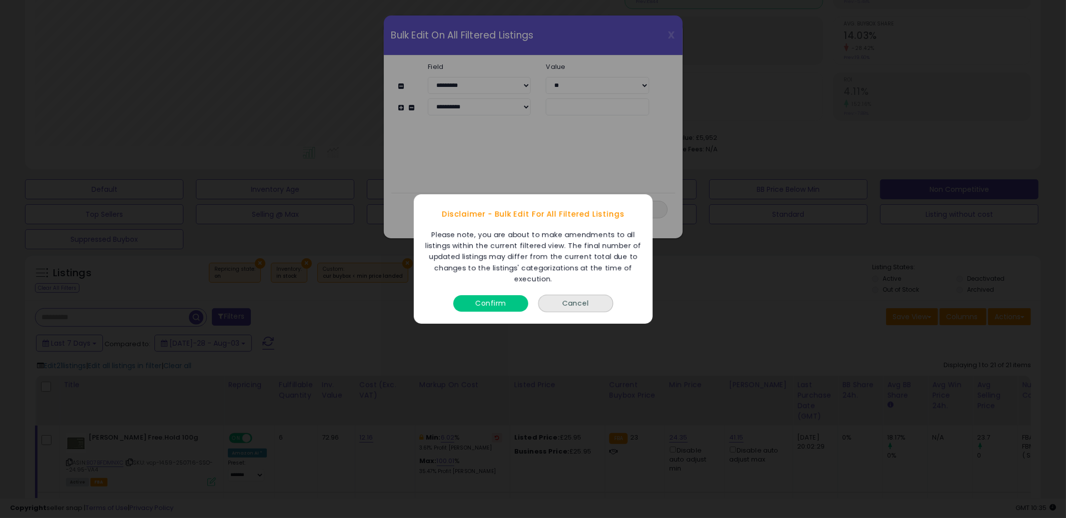
click at [500, 308] on button "Confirm" at bounding box center [490, 303] width 75 height 16
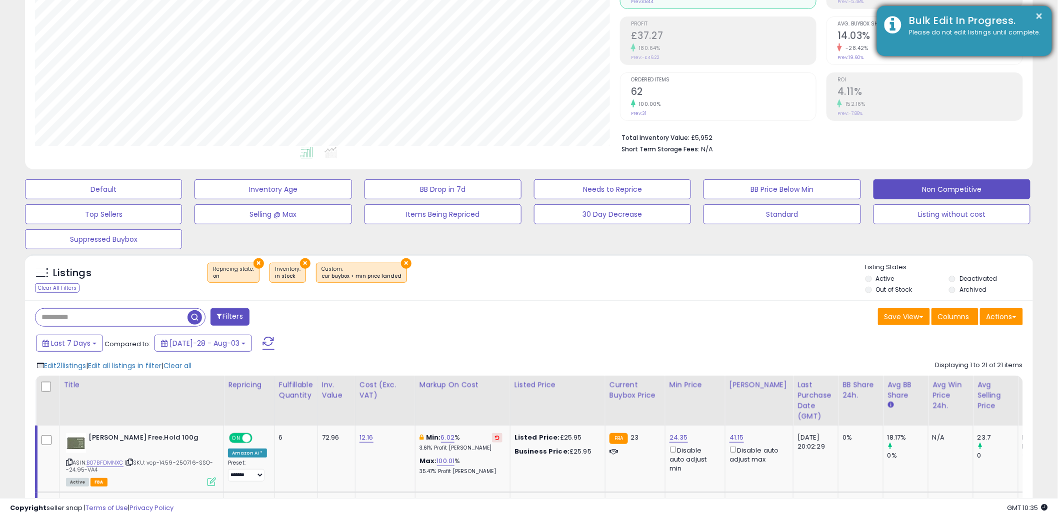
scroll to position [0, 0]
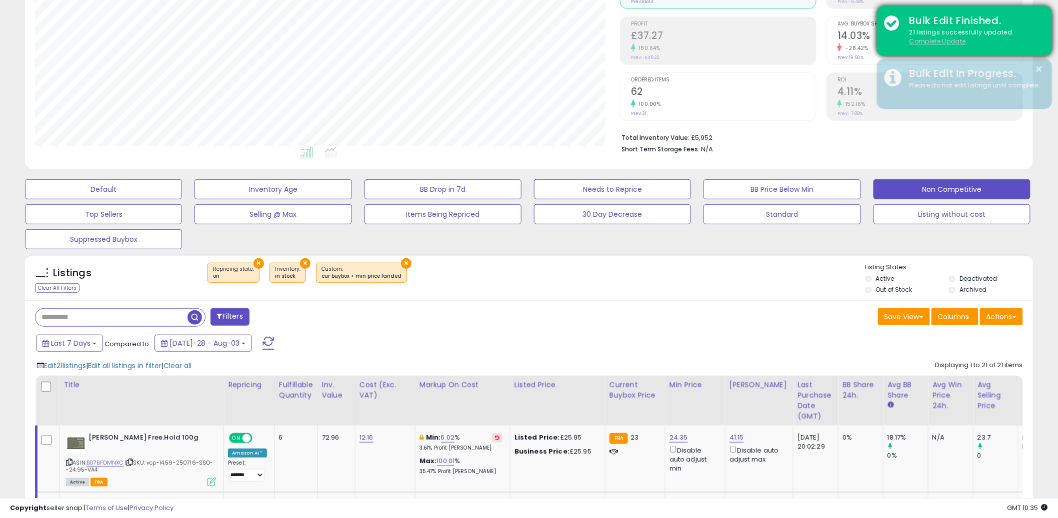
click at [944, 39] on u "Complete Update" at bounding box center [937, 41] width 56 height 8
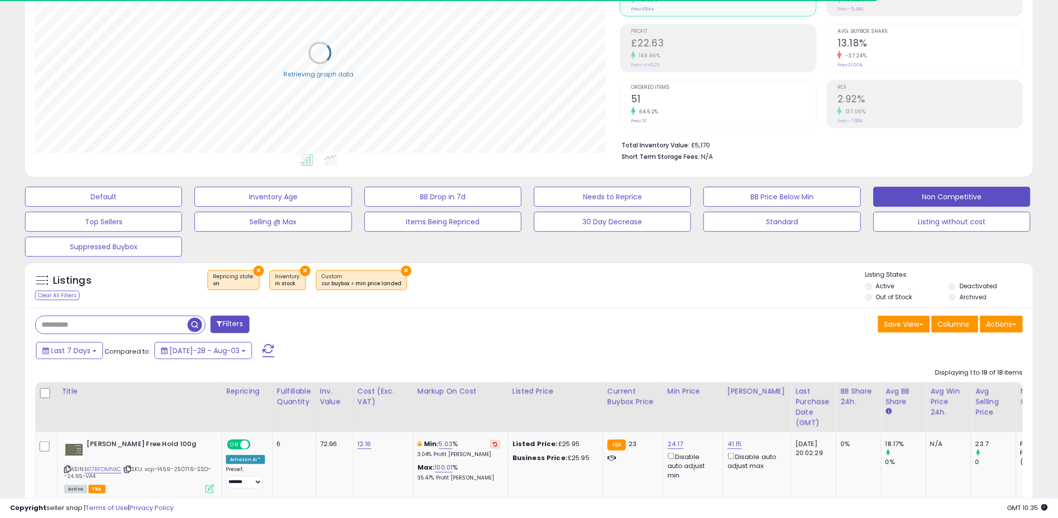
drag, startPoint x: 56, startPoint y: 391, endPoint x: 39, endPoint y: 393, distance: 17.6
click at [54, 392] on th at bounding box center [46, 407] width 22 height 50
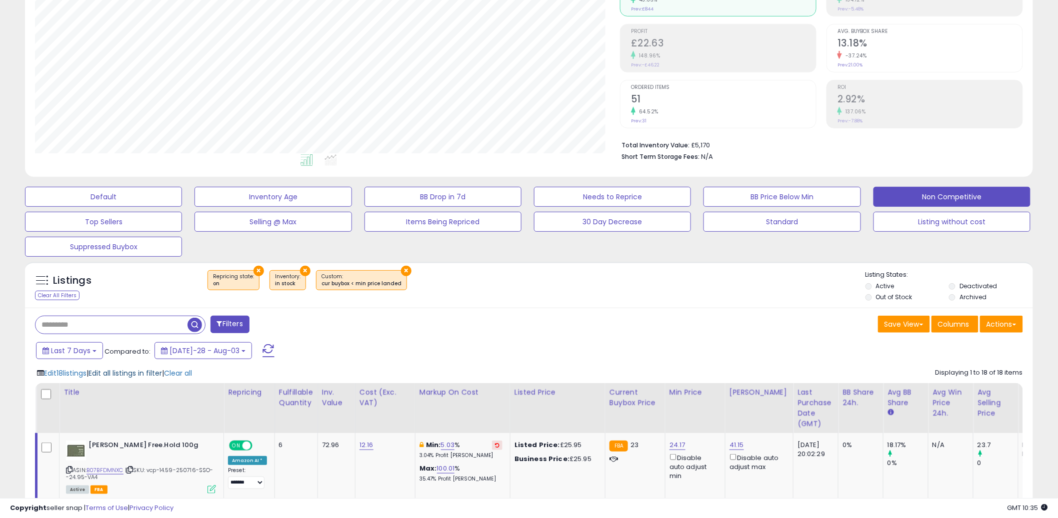
click at [125, 373] on span "Edit all listings in filter" at bounding box center [124, 373] width 73 height 10
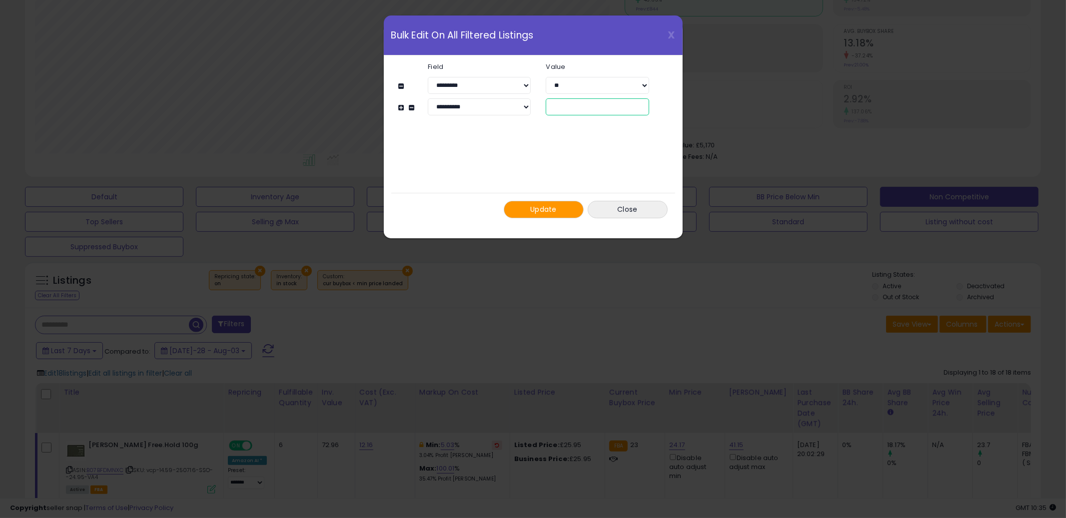
drag, startPoint x: 587, startPoint y: 111, endPoint x: 521, endPoint y: 109, distance: 65.5
click at [521, 109] on div "**********" at bounding box center [538, 106] width 251 height 17
type input "*"
click at [547, 209] on span "Update" at bounding box center [543, 209] width 26 height 10
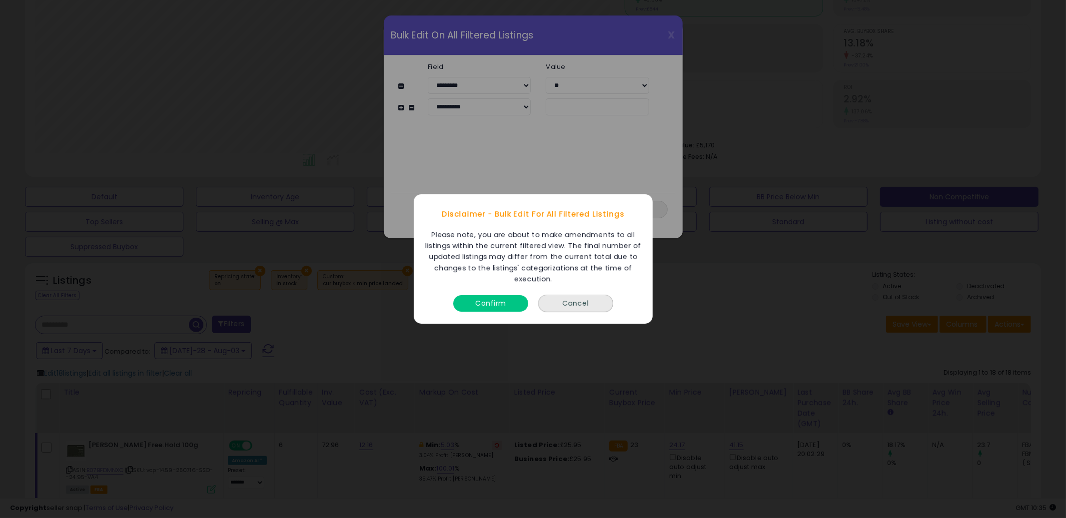
click at [484, 303] on button "Confirm" at bounding box center [490, 303] width 75 height 16
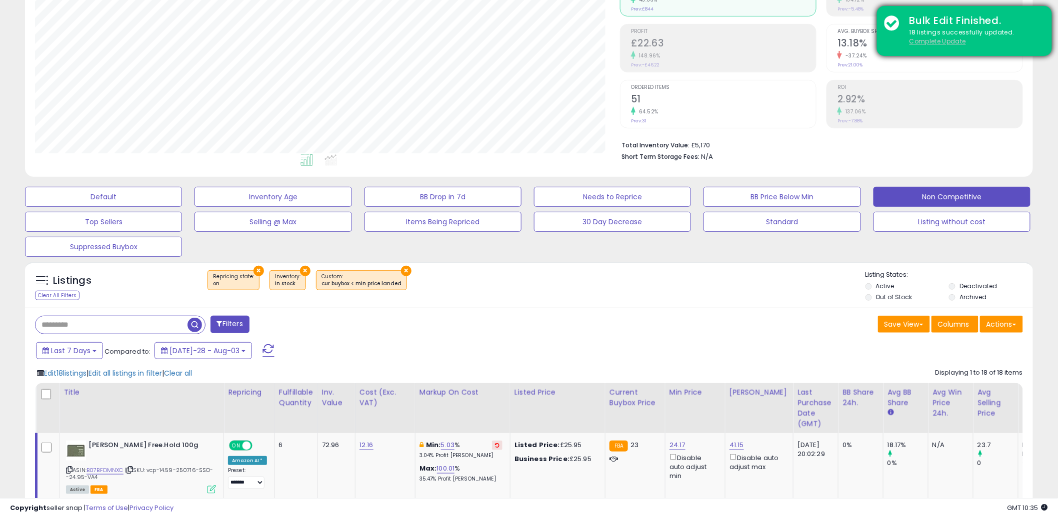
click at [940, 41] on u "Complete Update" at bounding box center [937, 41] width 56 height 8
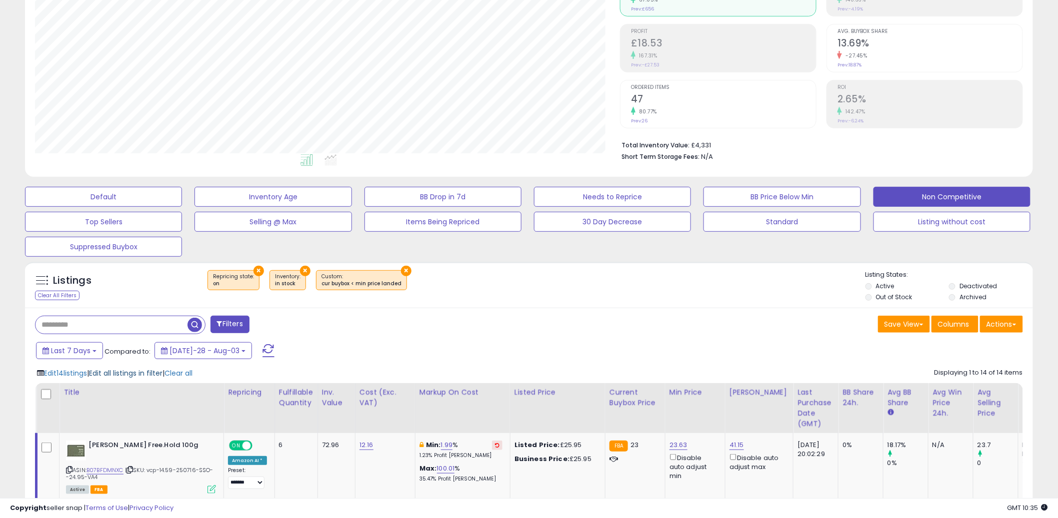
click at [143, 374] on span "Edit all listings in filter" at bounding box center [125, 373] width 73 height 10
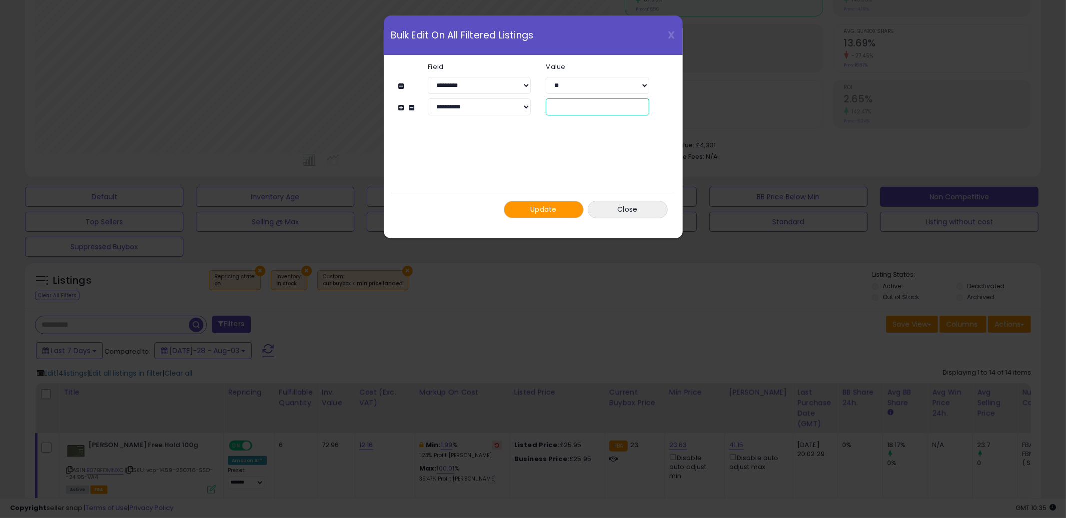
click at [526, 110] on div "**********" at bounding box center [538, 106] width 251 height 17
type input "*"
click at [548, 207] on span "Update" at bounding box center [543, 209] width 26 height 10
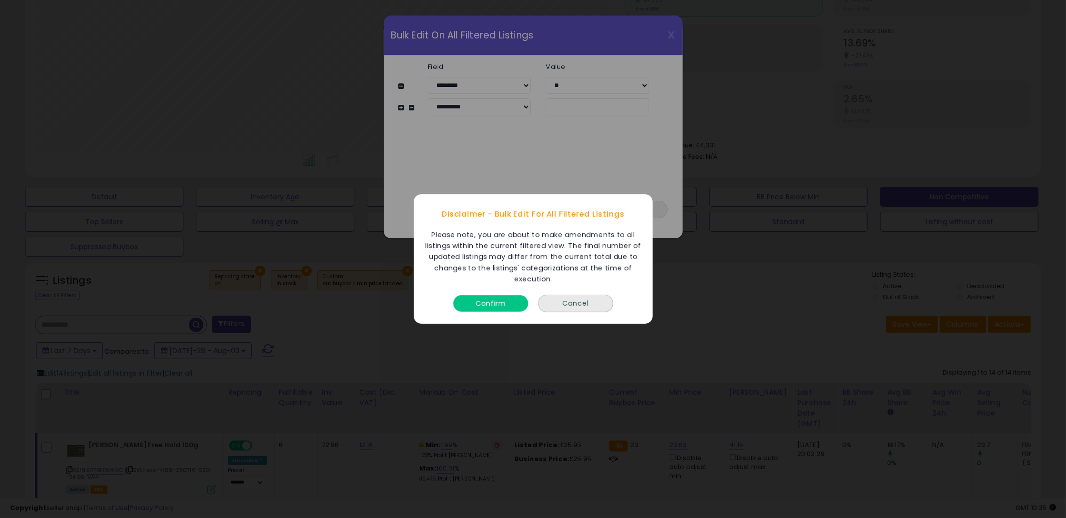
click at [487, 296] on button "Confirm" at bounding box center [490, 303] width 75 height 16
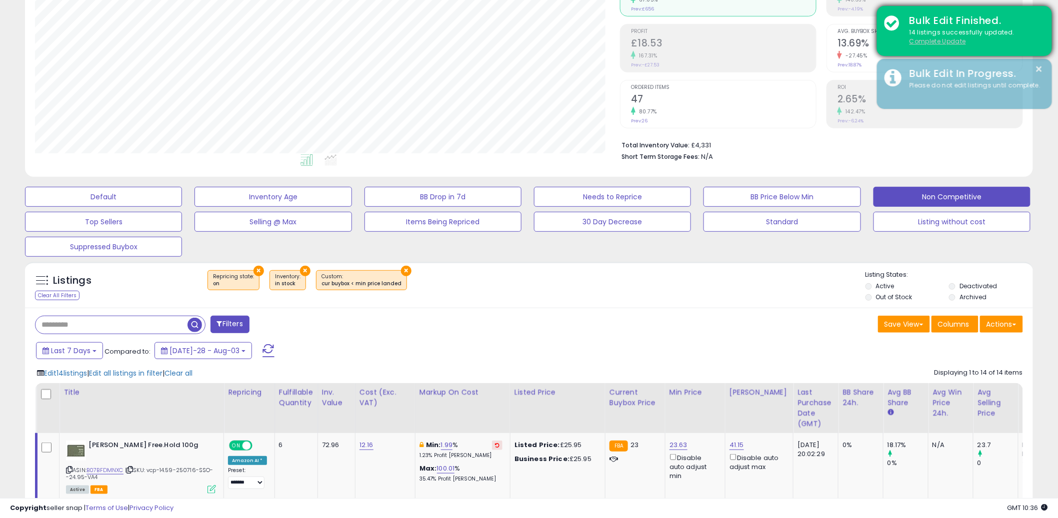
click at [943, 43] on u "Complete Update" at bounding box center [937, 41] width 56 height 8
